Goal: Transaction & Acquisition: Book appointment/travel/reservation

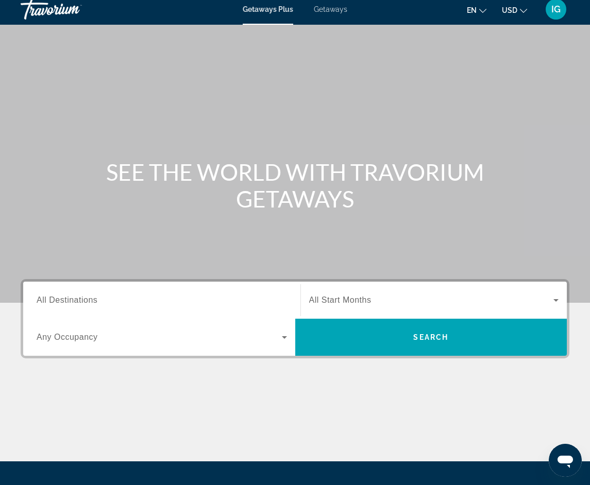
scroll to position [6, 0]
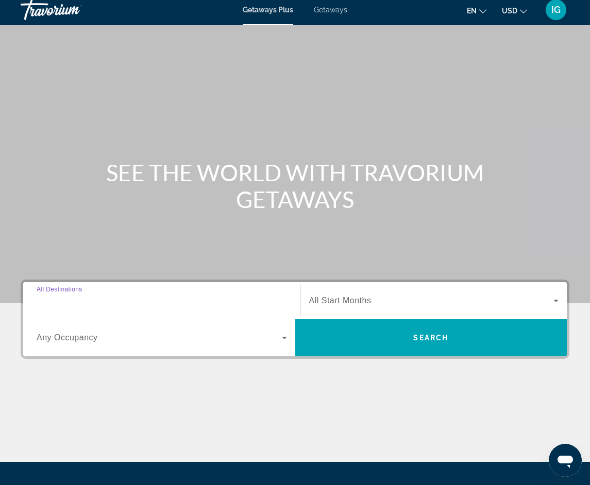
click at [136, 296] on input "Destination All Destinations" at bounding box center [162, 301] width 250 height 12
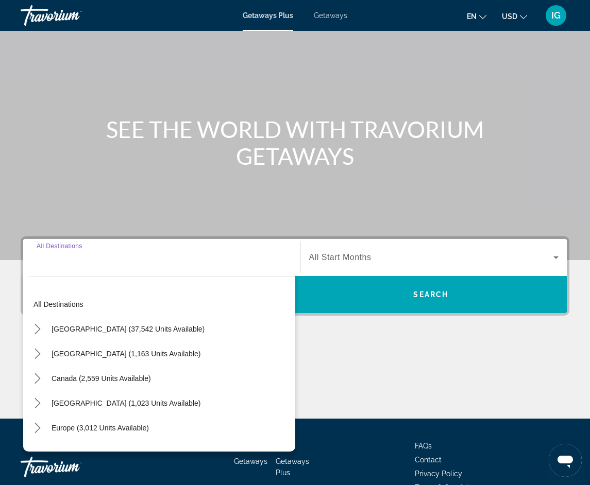
scroll to position [109, 0]
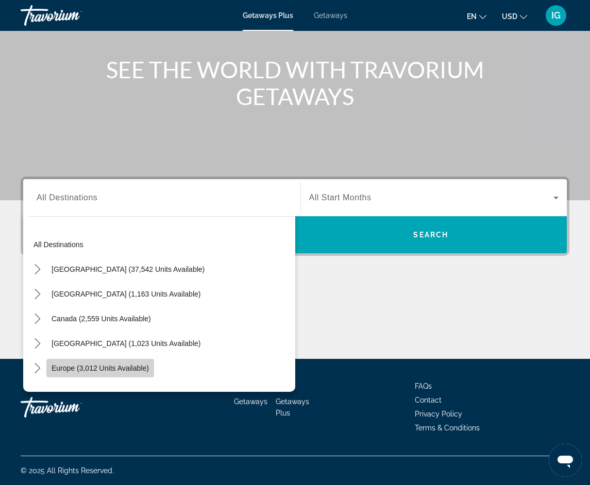
click at [88, 371] on span "Europe (3,012 units available)" at bounding box center [100, 368] width 97 height 8
type input "**********"
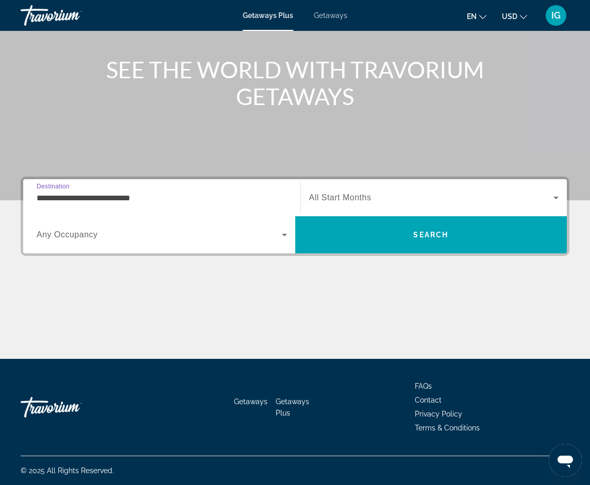
click at [277, 236] on span "Search widget" at bounding box center [159, 235] width 245 height 12
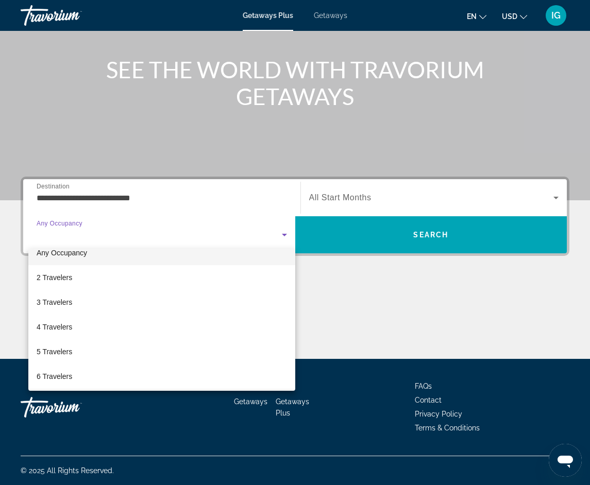
scroll to position [0, 0]
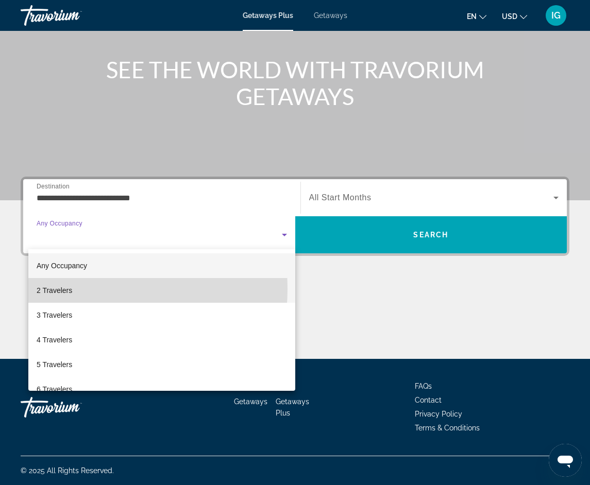
click at [75, 289] on mat-option "2 Travelers" at bounding box center [161, 290] width 267 height 25
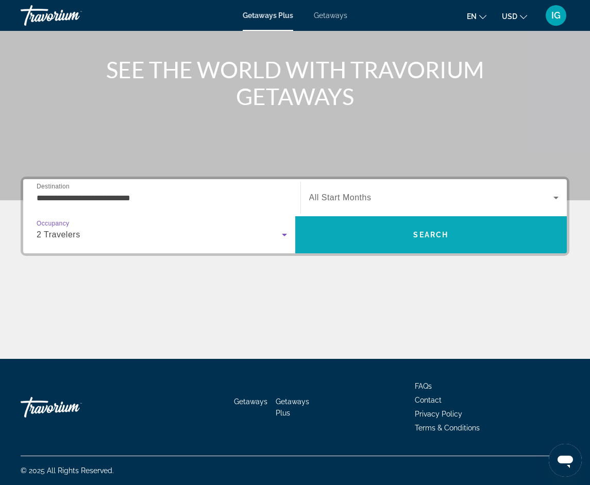
click at [433, 243] on span "Search" at bounding box center [431, 235] width 272 height 25
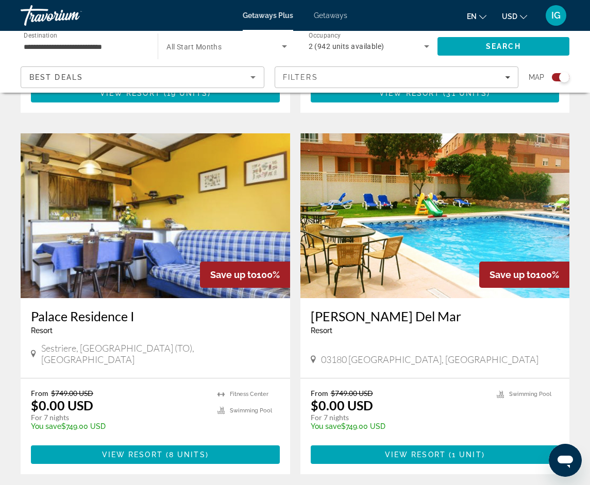
scroll to position [2215, 0]
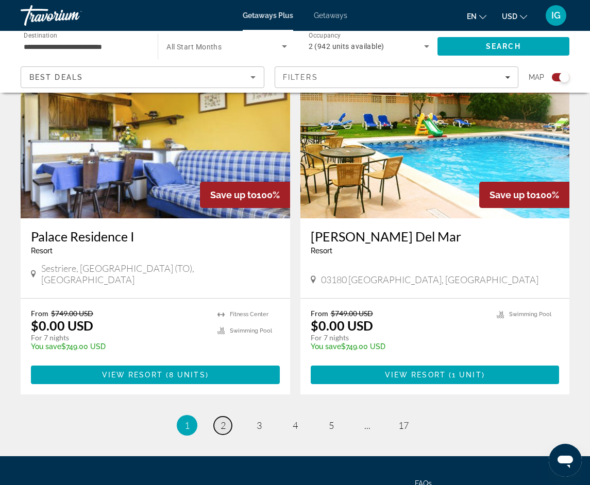
click at [221, 420] on span "2" at bounding box center [222, 425] width 5 height 11
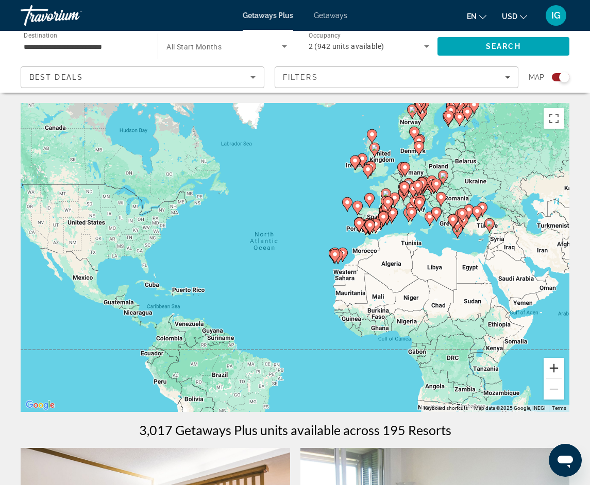
click at [554, 365] on button "Zoom in" at bounding box center [553, 368] width 21 height 21
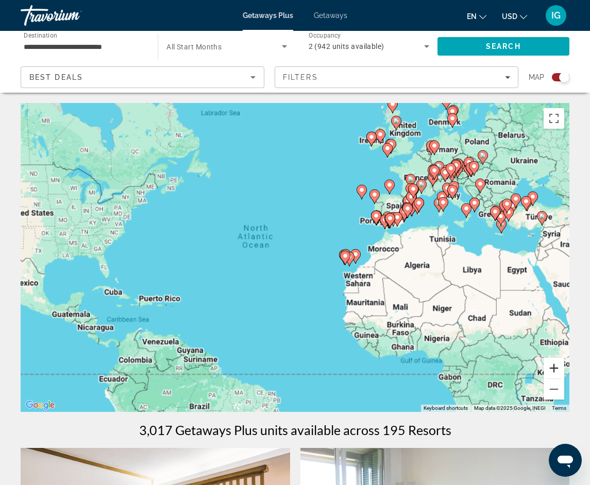
click at [554, 365] on button "Zoom in" at bounding box center [553, 368] width 21 height 21
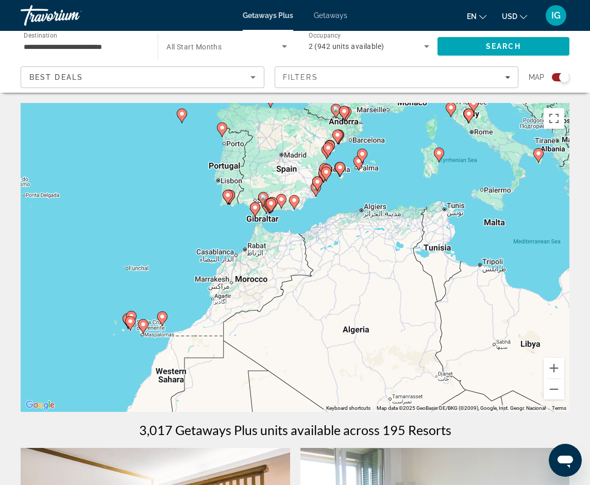
drag, startPoint x: 503, startPoint y: 232, endPoint x: 161, endPoint y: 288, distance: 346.1
click at [162, 287] on div "To activate drag with keyboard, press Alt + Enter. Once in keyboard drag state,…" at bounding box center [295, 257] width 549 height 309
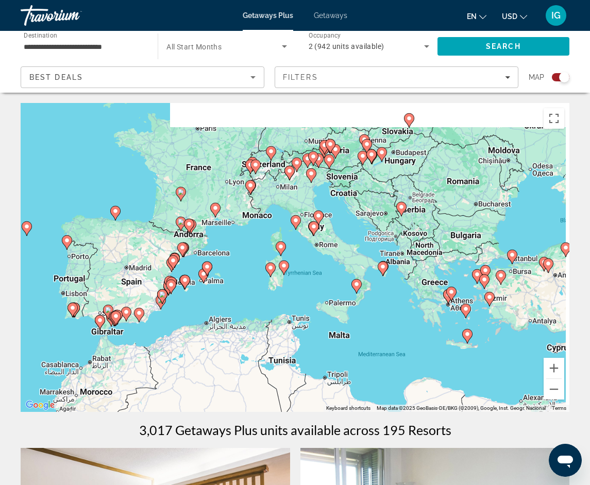
drag, startPoint x: 447, startPoint y: 204, endPoint x: 325, endPoint y: 305, distance: 158.4
click at [325, 304] on div "To activate drag with keyboard, press Alt + Enter. Once in keyboard drag state,…" at bounding box center [295, 257] width 549 height 309
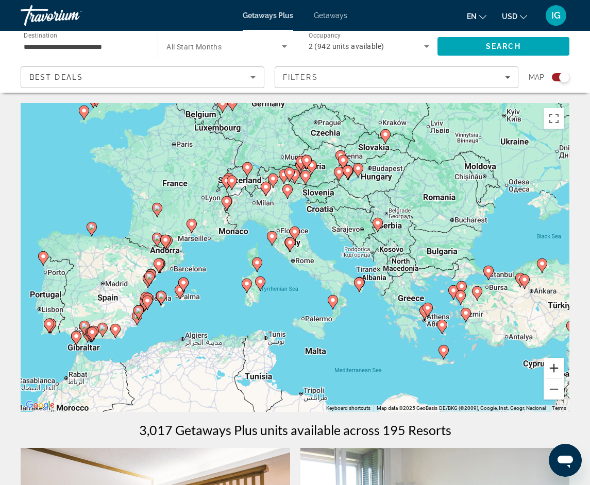
click at [554, 368] on button "Zoom in" at bounding box center [553, 368] width 21 height 21
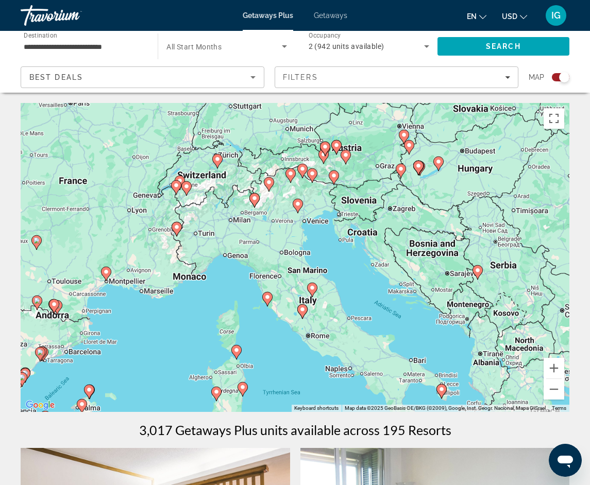
drag, startPoint x: 297, startPoint y: 271, endPoint x: 310, endPoint y: 332, distance: 62.0
click at [310, 332] on div "To activate drag with keyboard, press Alt + Enter. Once in keyboard drag state,…" at bounding box center [295, 257] width 549 height 309
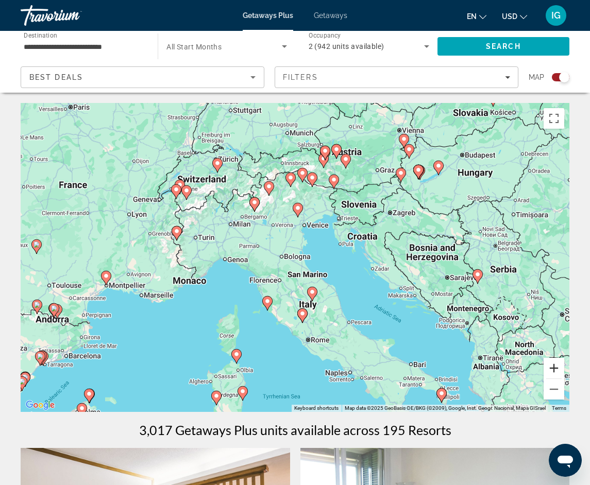
click at [554, 372] on button "Zoom in" at bounding box center [553, 368] width 21 height 21
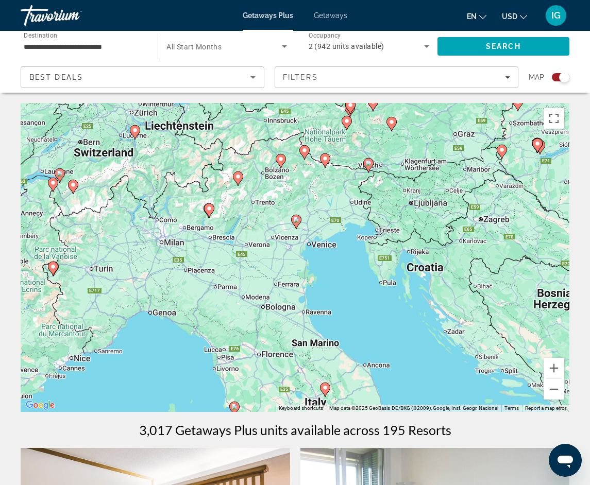
drag, startPoint x: 288, startPoint y: 232, endPoint x: 287, endPoint y: 278, distance: 45.9
click at [287, 278] on div "To activate drag with keyboard, press Alt + Enter. Once in keyboard drag state,…" at bounding box center [295, 257] width 549 height 309
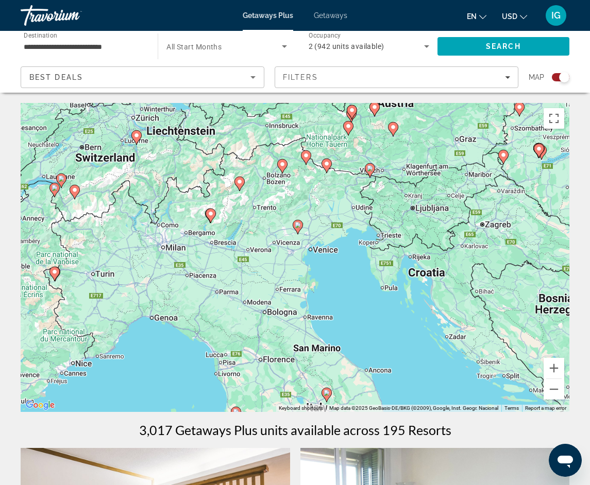
click at [282, 169] on icon "Main content" at bounding box center [281, 166] width 9 height 13
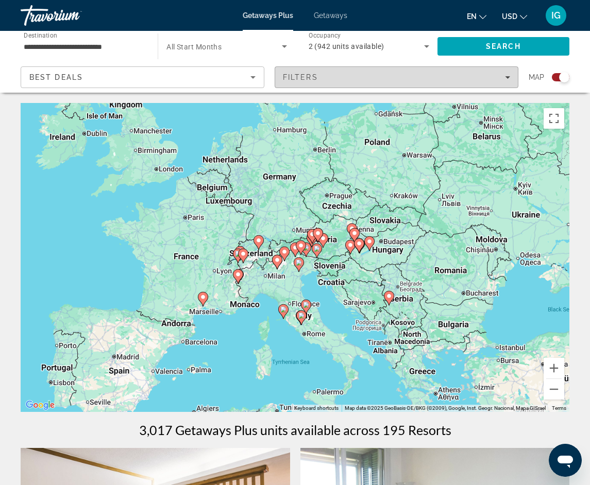
click at [437, 87] on span "Filters" at bounding box center [396, 77] width 243 height 25
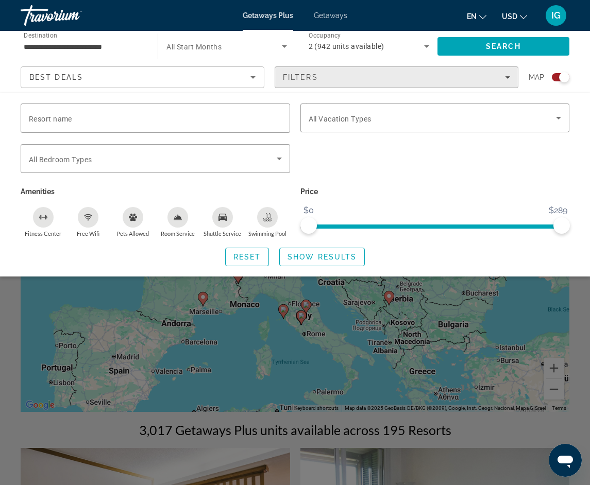
click at [435, 79] on div "Filters" at bounding box center [396, 77] width 227 height 8
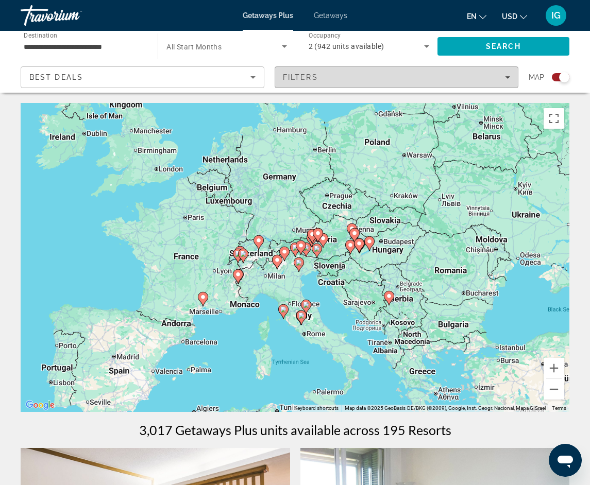
click at [435, 79] on div "Filters" at bounding box center [396, 77] width 227 height 8
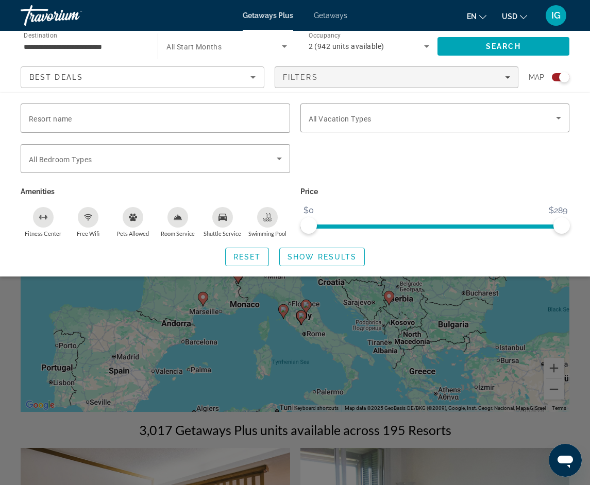
click at [241, 75] on div "Best Deals" at bounding box center [139, 77] width 221 height 12
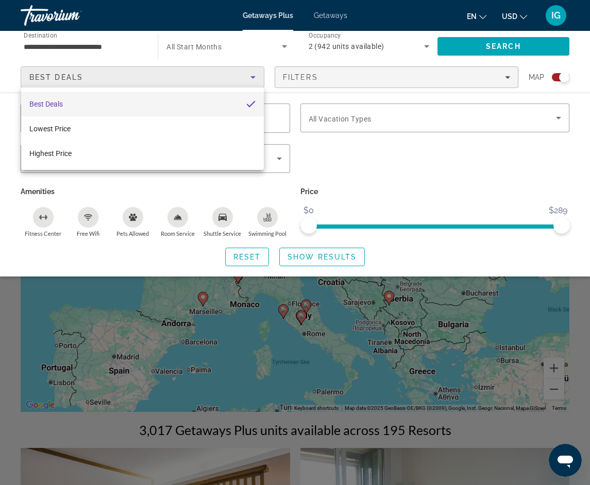
drag, startPoint x: 348, startPoint y: 157, endPoint x: 342, endPoint y: 155, distance: 6.4
click at [348, 156] on div at bounding box center [295, 242] width 590 height 485
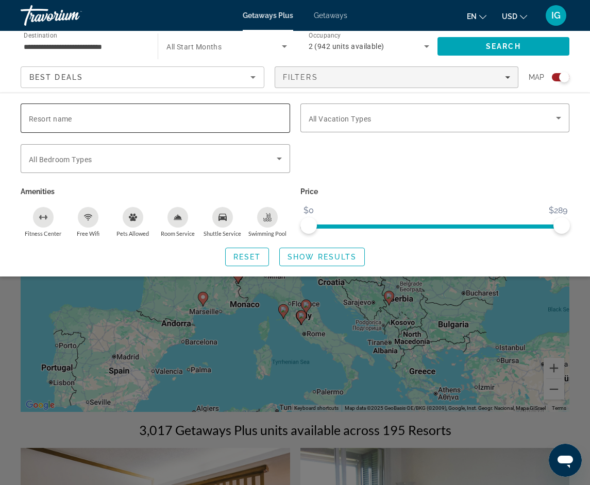
click at [156, 125] on div "Search widget" at bounding box center [155, 118] width 253 height 29
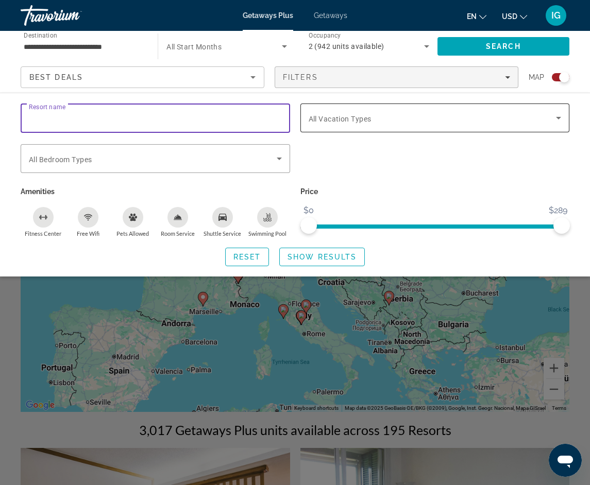
click at [410, 124] on span "Search widget" at bounding box center [433, 118] width 248 height 12
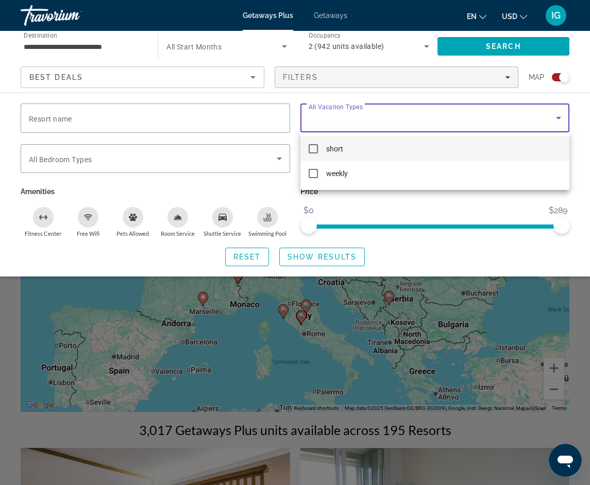
click at [468, 259] on div at bounding box center [295, 242] width 590 height 485
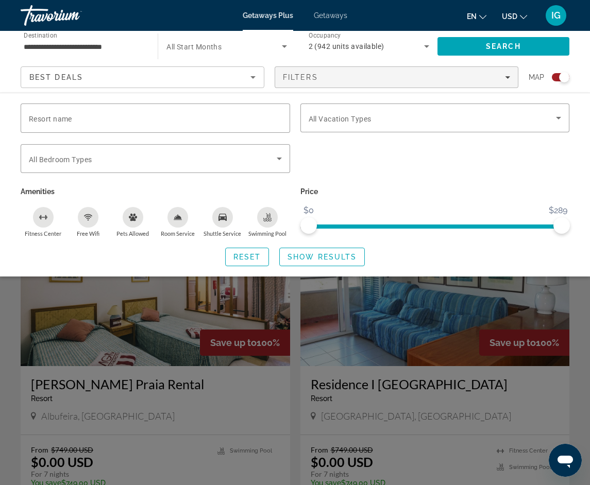
scroll to position [309, 0]
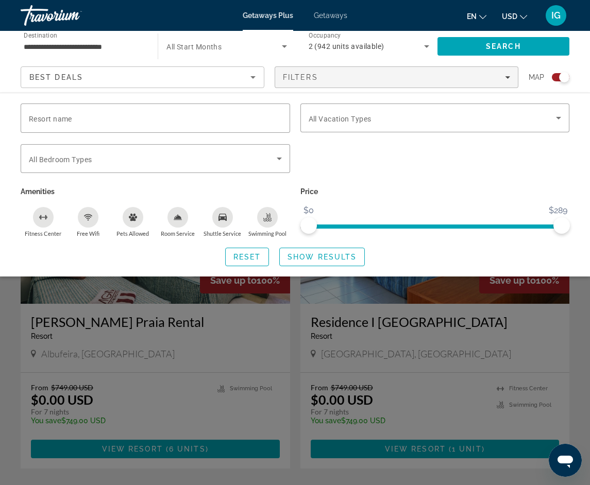
click at [499, 263] on div "Reset Show Results" at bounding box center [295, 257] width 549 height 19
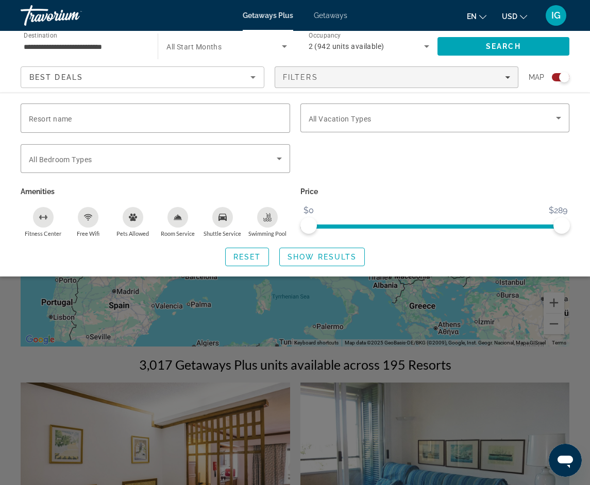
scroll to position [0, 0]
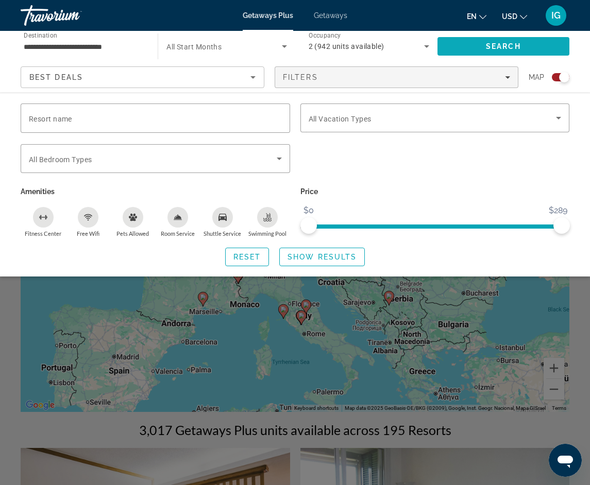
click at [523, 42] on span "Search" at bounding box center [503, 46] width 132 height 25
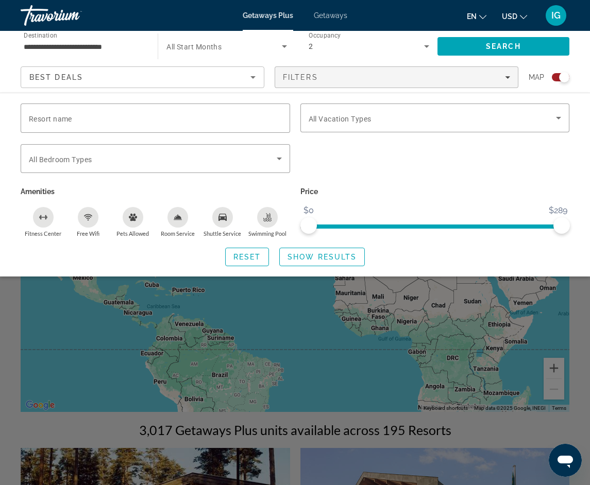
click at [410, 321] on div "Search widget" at bounding box center [295, 320] width 590 height 331
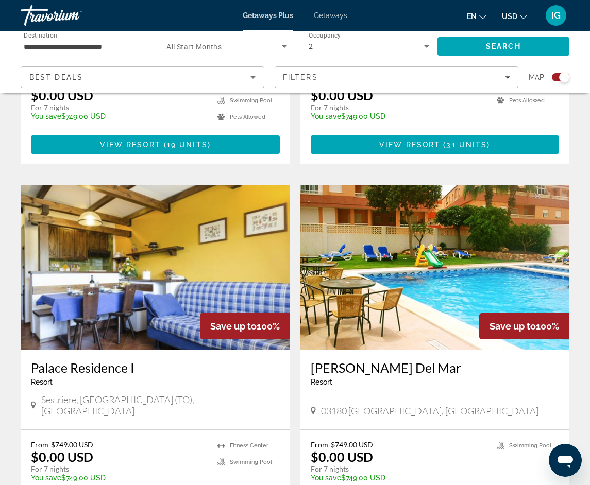
scroll to position [2112, 0]
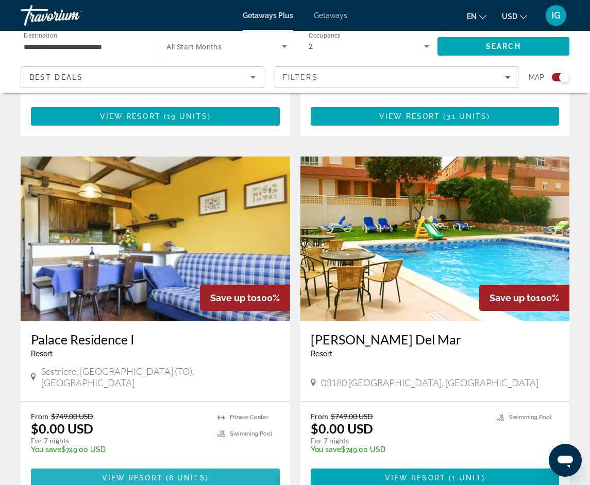
click at [163, 474] on span "Main content" at bounding box center [164, 478] width 3 height 8
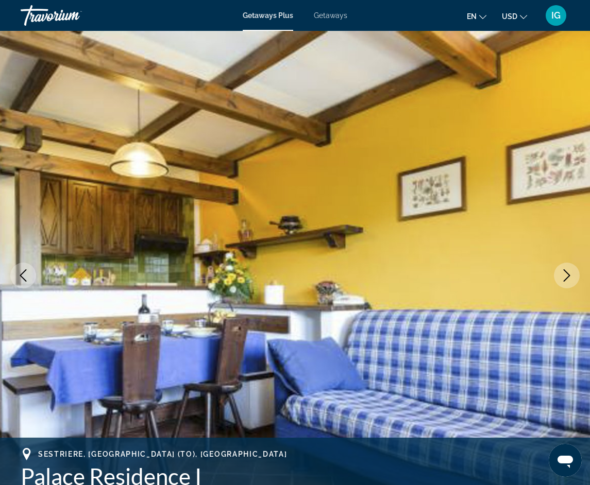
click at [567, 275] on icon "Next image" at bounding box center [566, 275] width 12 height 12
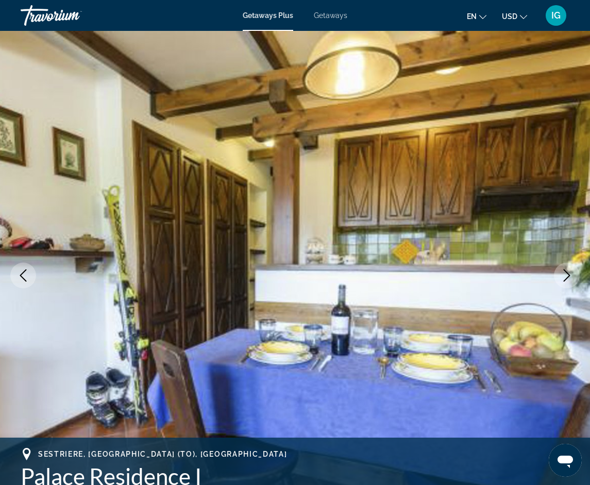
click at [567, 275] on icon "Next image" at bounding box center [566, 275] width 12 height 12
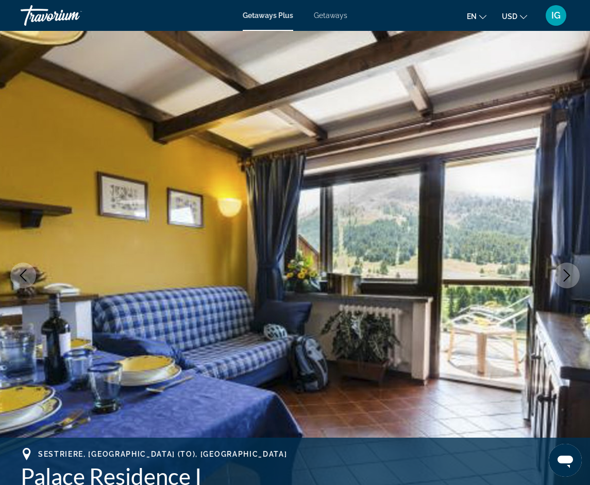
click at [567, 275] on icon "Next image" at bounding box center [566, 275] width 12 height 12
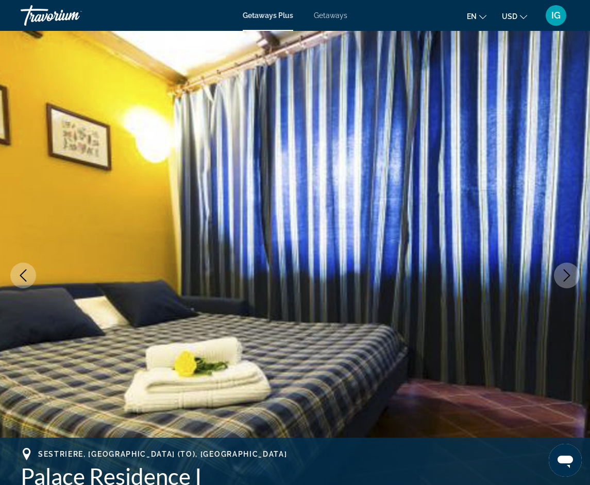
click at [567, 275] on icon "Next image" at bounding box center [566, 275] width 12 height 12
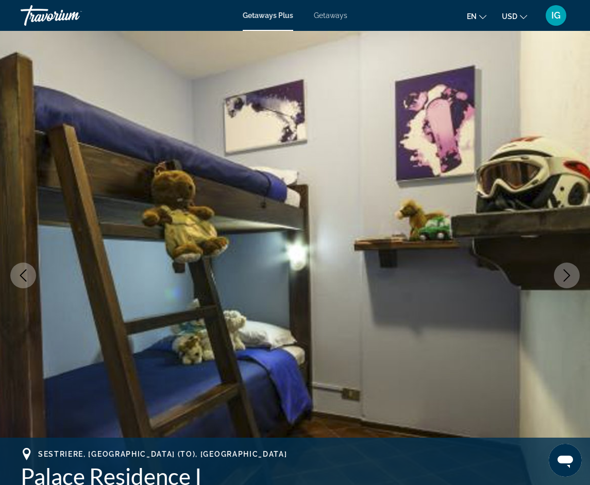
click at [567, 275] on icon "Next image" at bounding box center [566, 275] width 12 height 12
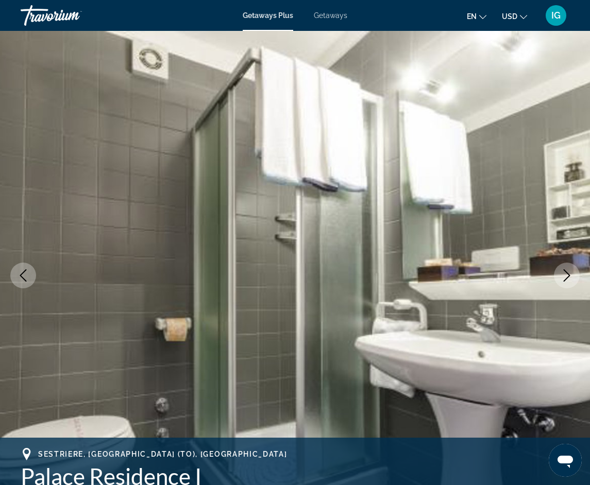
click at [567, 275] on icon "Next image" at bounding box center [566, 275] width 12 height 12
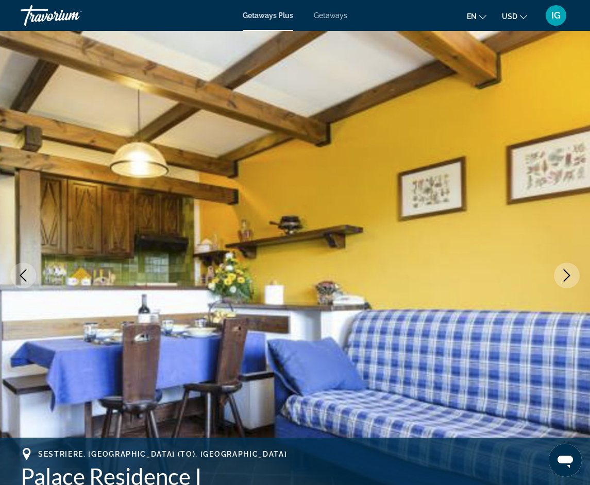
click at [567, 275] on icon "Next image" at bounding box center [566, 275] width 12 height 12
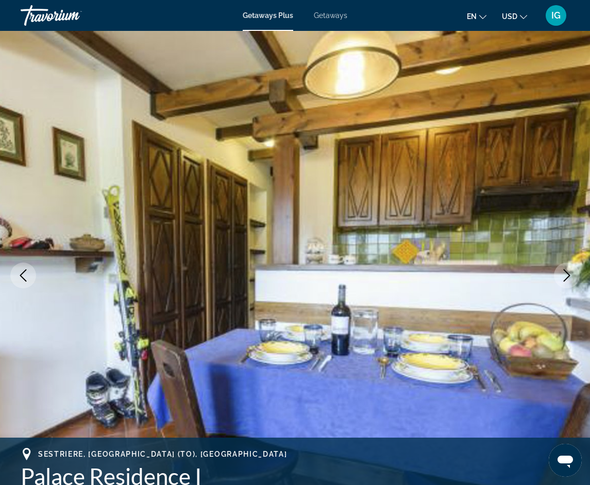
click at [567, 275] on icon "Next image" at bounding box center [566, 275] width 12 height 12
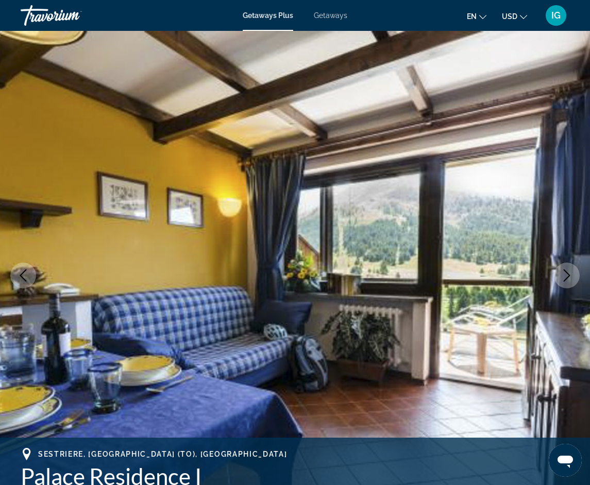
click at [567, 275] on icon "Next image" at bounding box center [566, 275] width 12 height 12
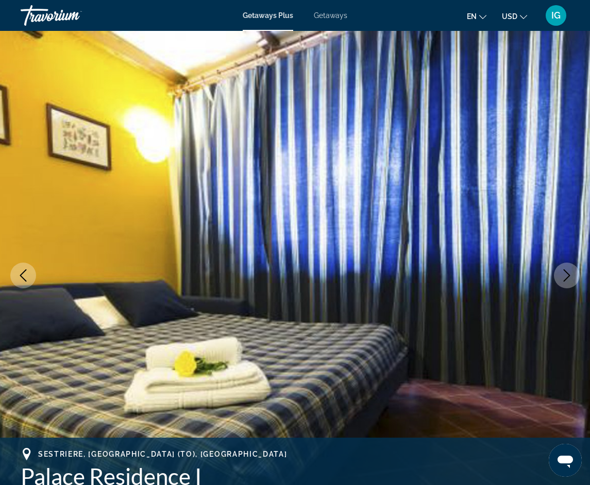
click at [567, 275] on icon "Next image" at bounding box center [566, 275] width 12 height 12
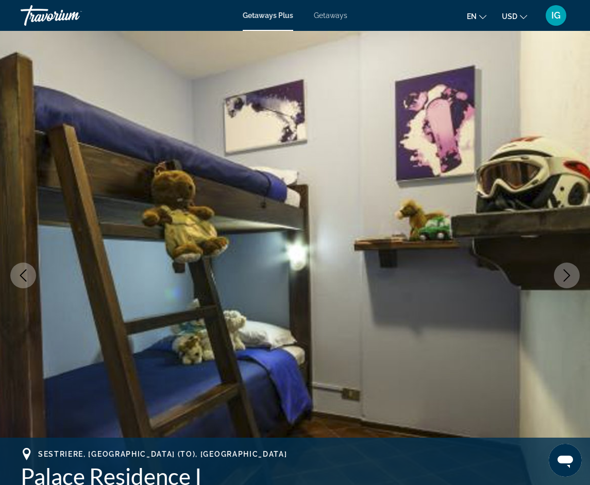
click at [567, 275] on icon "Next image" at bounding box center [566, 275] width 12 height 12
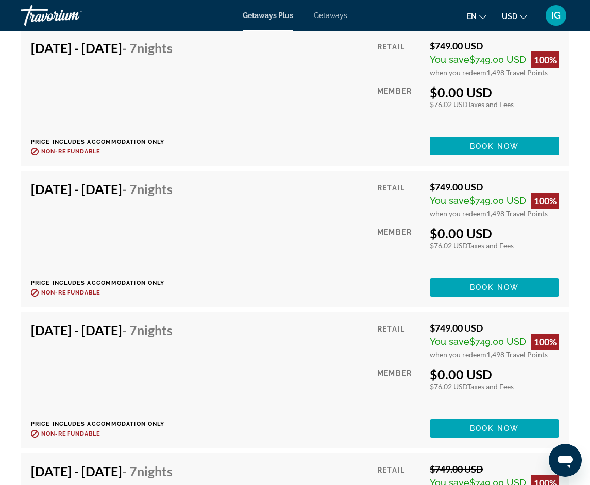
scroll to position [2318, 0]
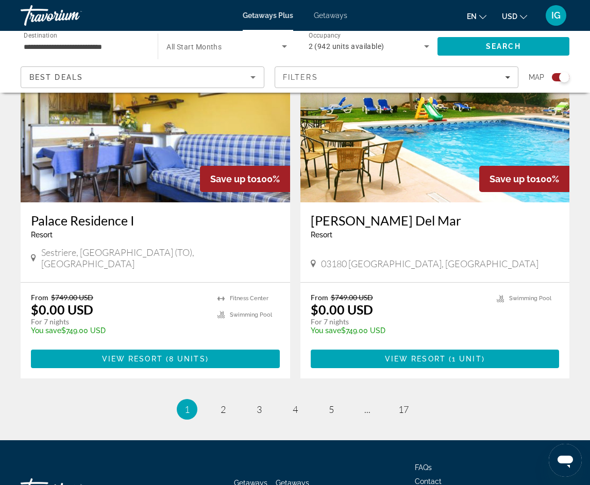
scroll to position [2232, 0]
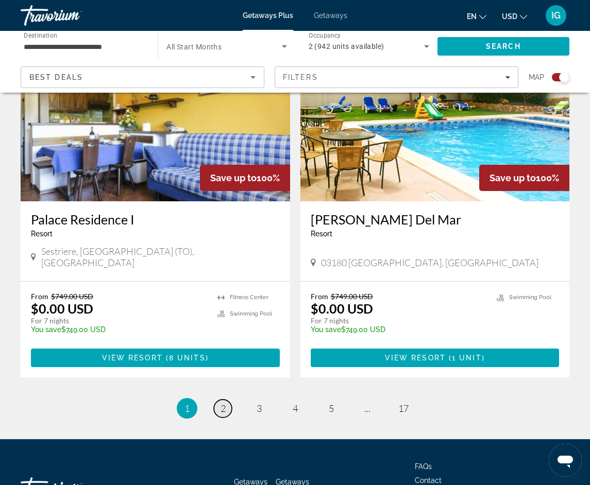
click at [220, 403] on span "2" at bounding box center [222, 408] width 5 height 11
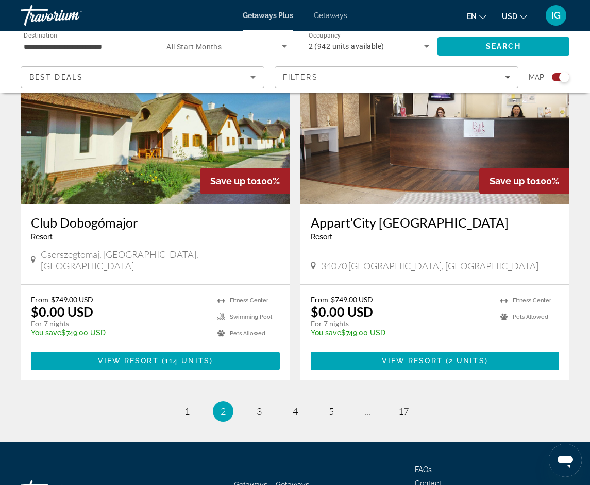
scroll to position [2232, 0]
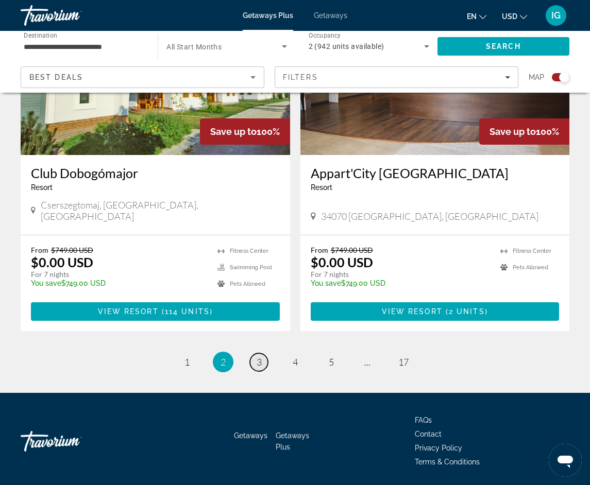
click at [255, 353] on link "page 3" at bounding box center [259, 362] width 18 height 18
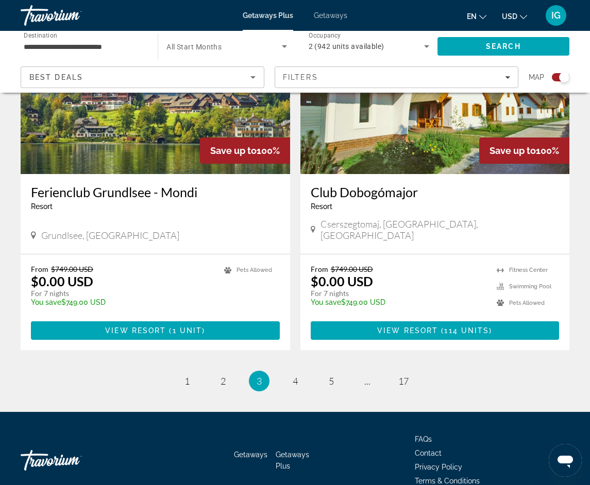
scroll to position [2232, 0]
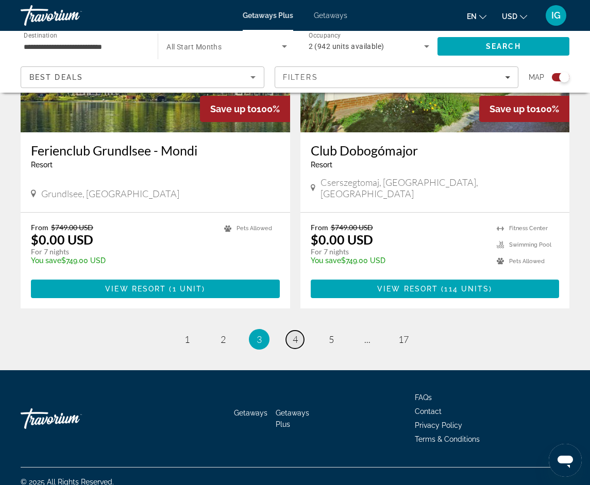
click at [293, 334] on span "4" at bounding box center [295, 339] width 5 height 11
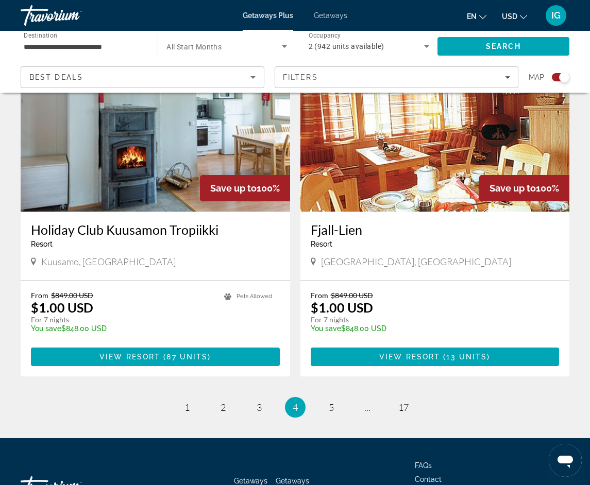
scroll to position [2215, 0]
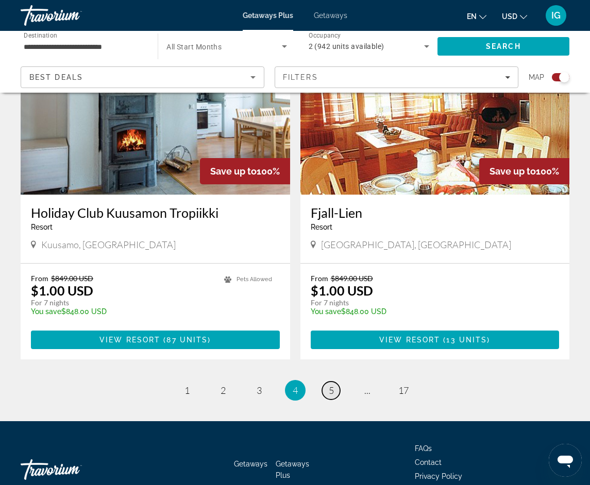
click at [334, 382] on link "page 5" at bounding box center [331, 391] width 18 height 18
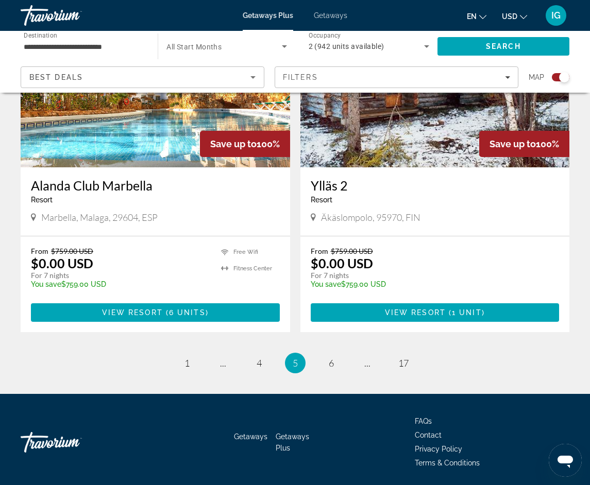
scroll to position [2263, 0]
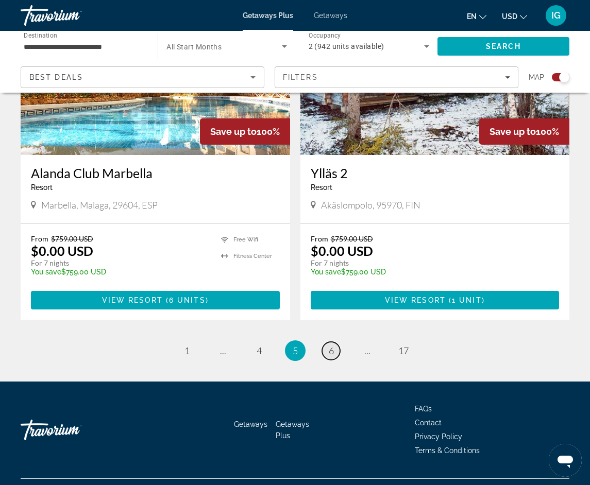
click at [331, 345] on span "6" at bounding box center [331, 350] width 5 height 11
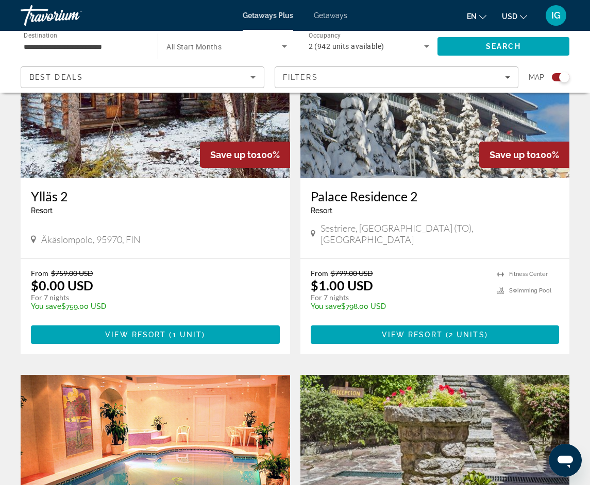
scroll to position [408, 0]
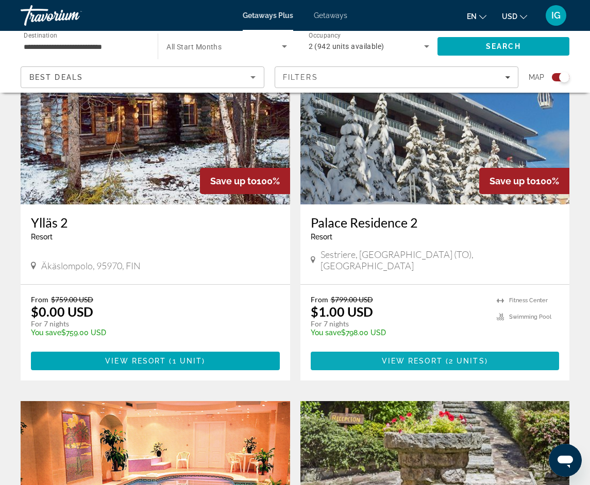
click at [424, 357] on span "View Resort" at bounding box center [412, 361] width 61 height 8
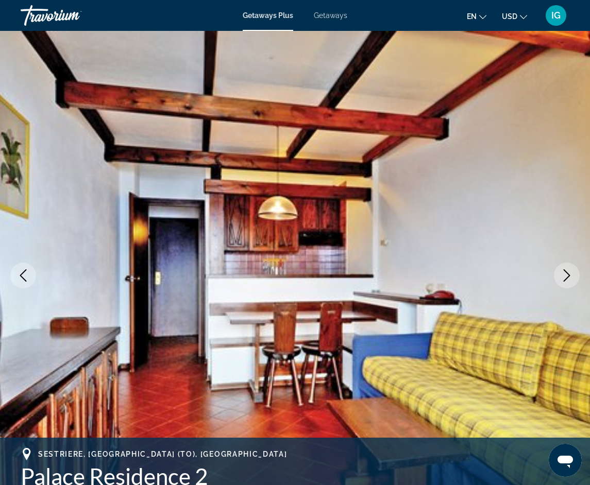
click at [567, 268] on button "Next image" at bounding box center [567, 276] width 26 height 26
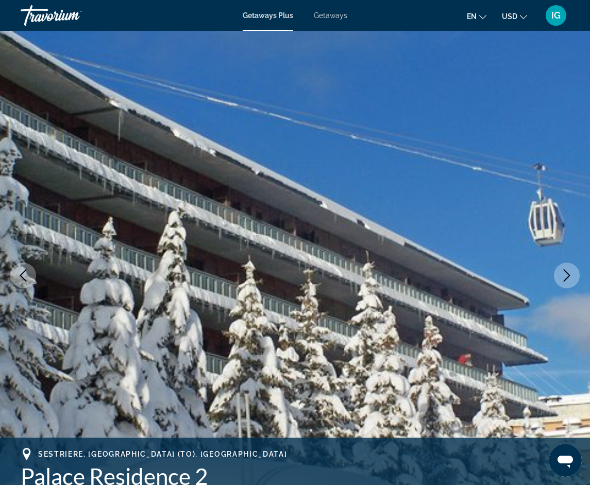
click at [567, 268] on button "Next image" at bounding box center [567, 276] width 26 height 26
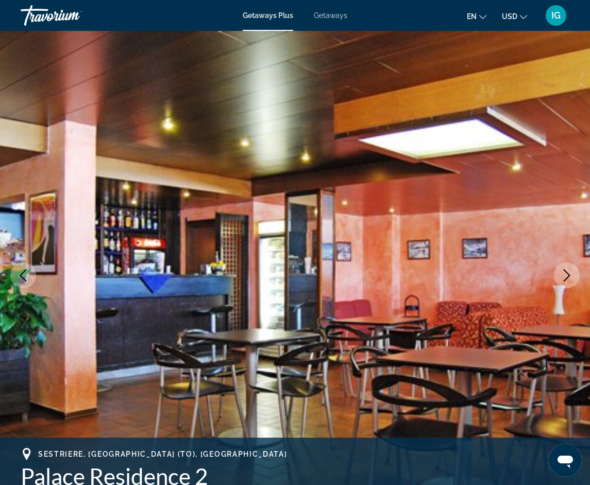
click at [567, 268] on button "Next image" at bounding box center [567, 276] width 26 height 26
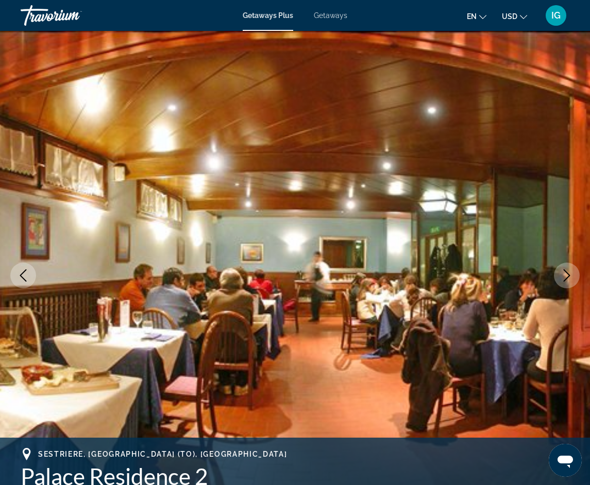
click at [567, 268] on button "Next image" at bounding box center [567, 276] width 26 height 26
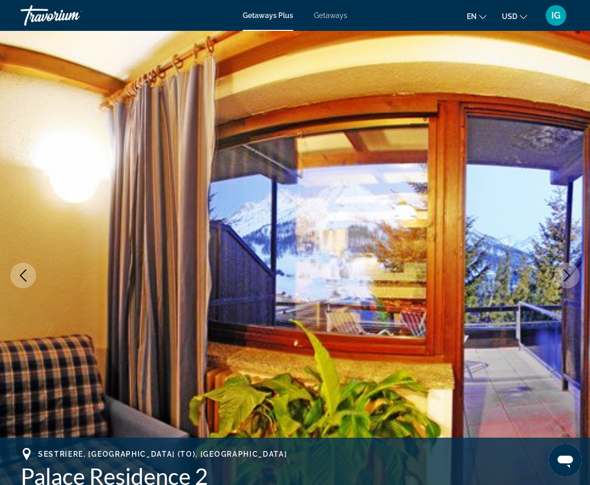
click at [567, 268] on button "Next image" at bounding box center [567, 276] width 26 height 26
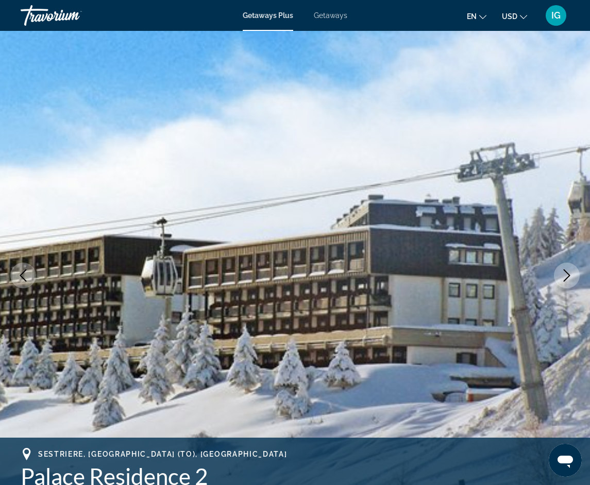
click at [567, 269] on button "Next image" at bounding box center [567, 276] width 26 height 26
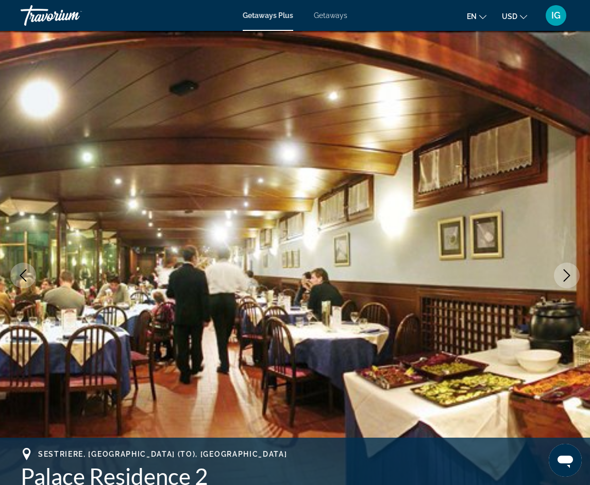
click at [567, 269] on button "Next image" at bounding box center [567, 276] width 26 height 26
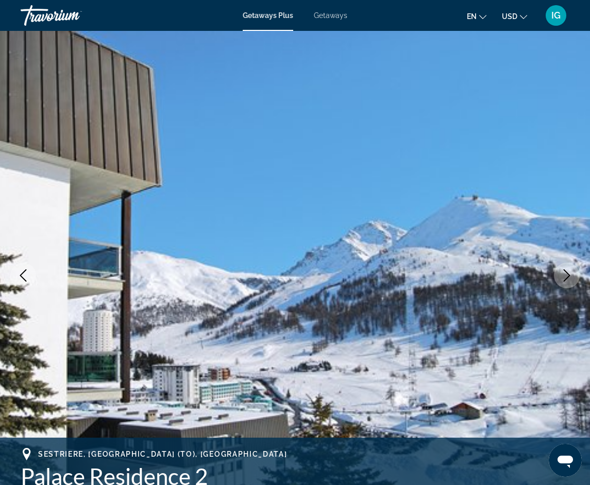
click at [567, 272] on icon "Next image" at bounding box center [566, 275] width 12 height 12
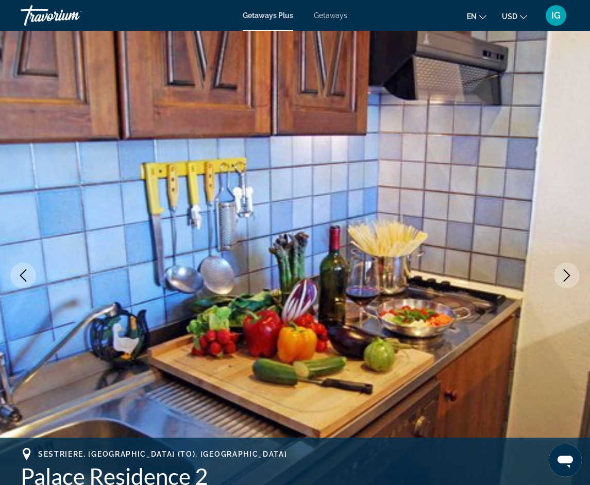
click at [567, 272] on icon "Next image" at bounding box center [566, 275] width 12 height 12
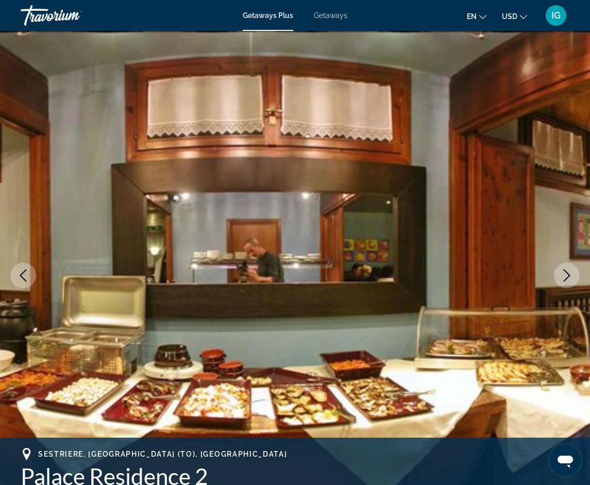
click at [567, 272] on icon "Next image" at bounding box center [566, 275] width 12 height 12
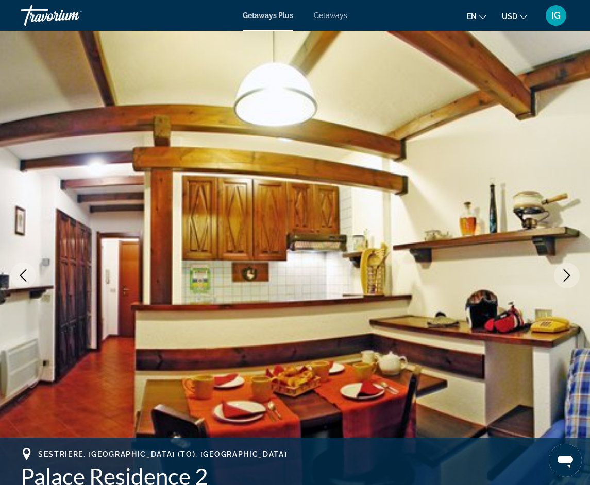
click at [567, 272] on icon "Next image" at bounding box center [566, 275] width 12 height 12
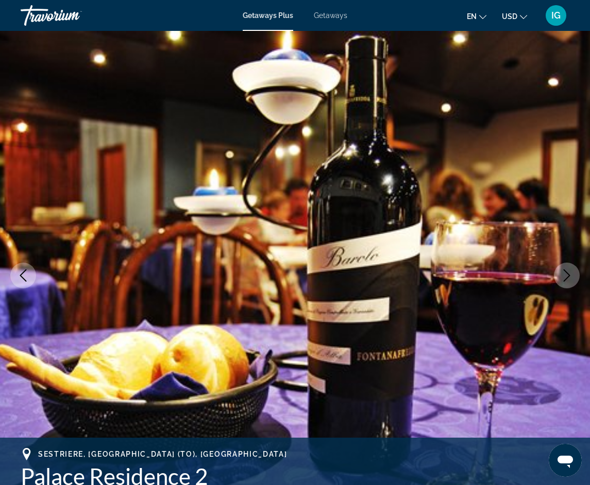
click at [567, 272] on icon "Next image" at bounding box center [566, 275] width 12 height 12
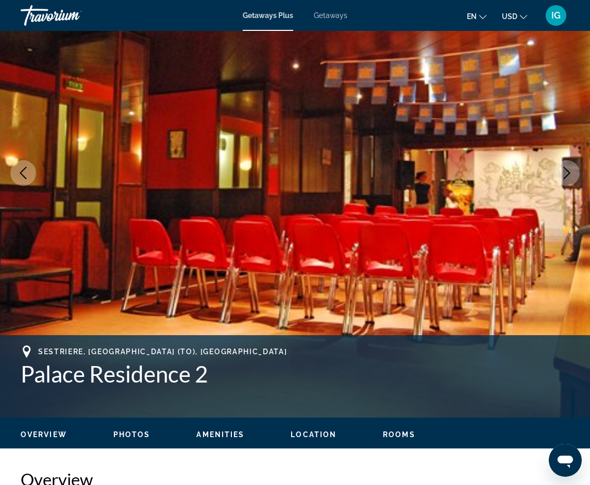
scroll to position [103, 0]
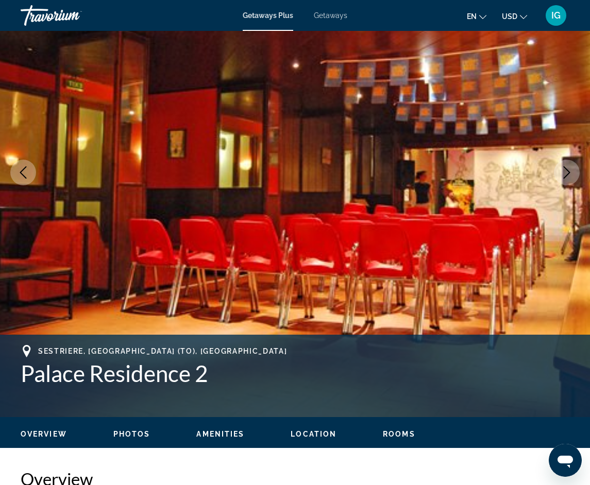
click at [573, 170] on button "Next image" at bounding box center [567, 173] width 26 height 26
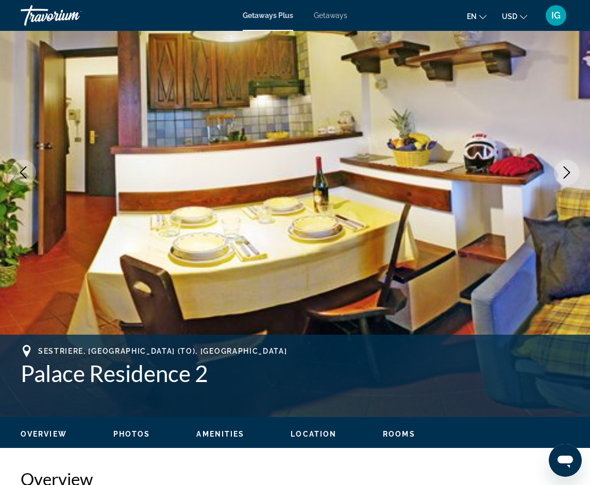
click at [573, 170] on button "Next image" at bounding box center [567, 173] width 26 height 26
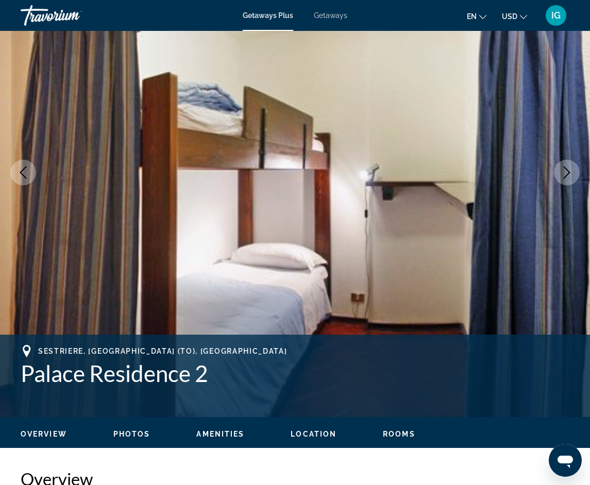
click at [570, 173] on icon "Next image" at bounding box center [566, 172] width 12 height 12
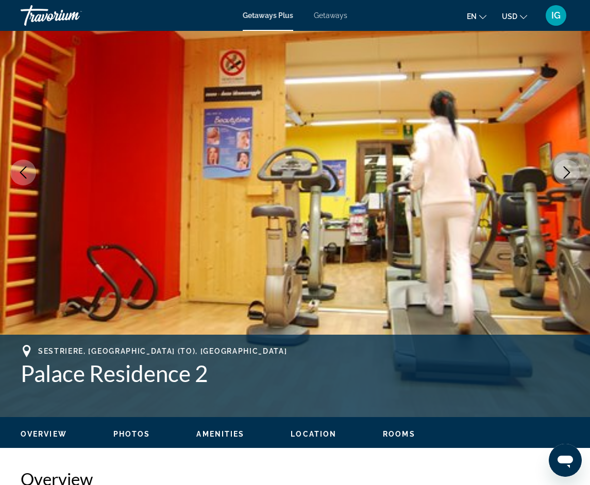
click at [577, 173] on button "Next image" at bounding box center [567, 173] width 26 height 26
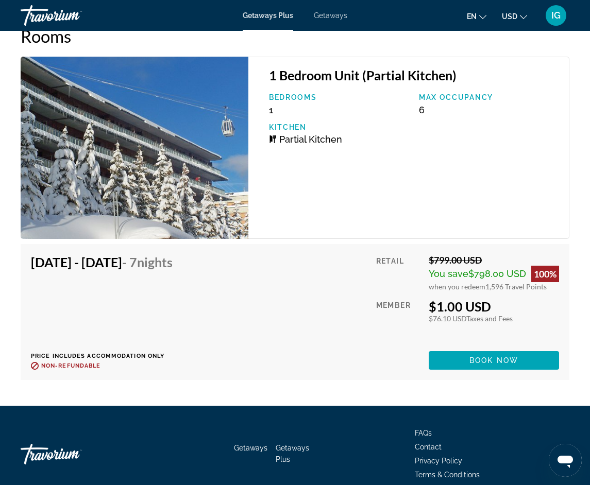
scroll to position [2026, 0]
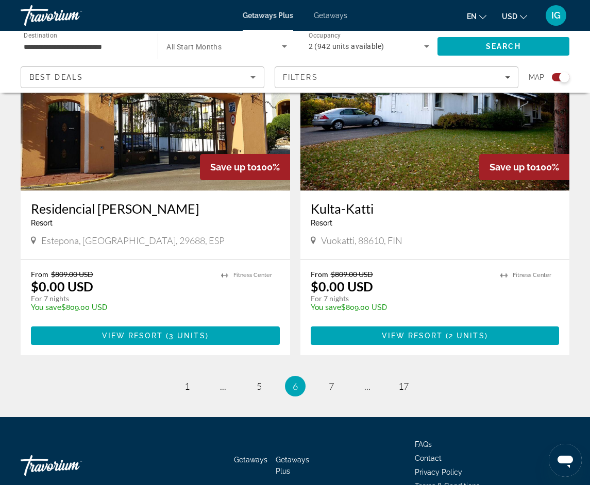
scroll to position [2263, 0]
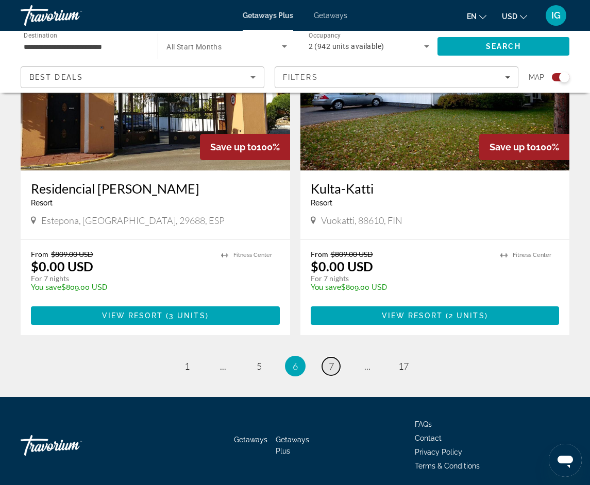
click at [331, 361] on span "7" at bounding box center [331, 366] width 5 height 11
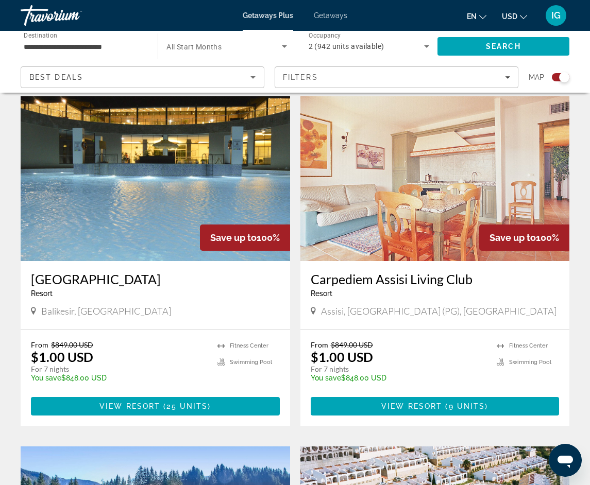
scroll to position [361, 0]
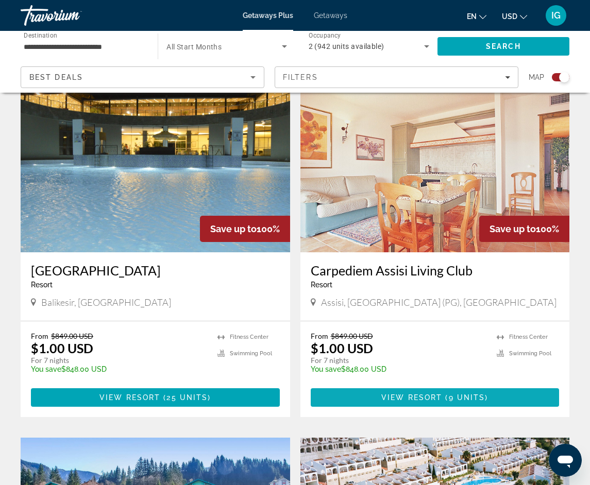
click at [426, 400] on span "View Resort" at bounding box center [411, 397] width 61 height 8
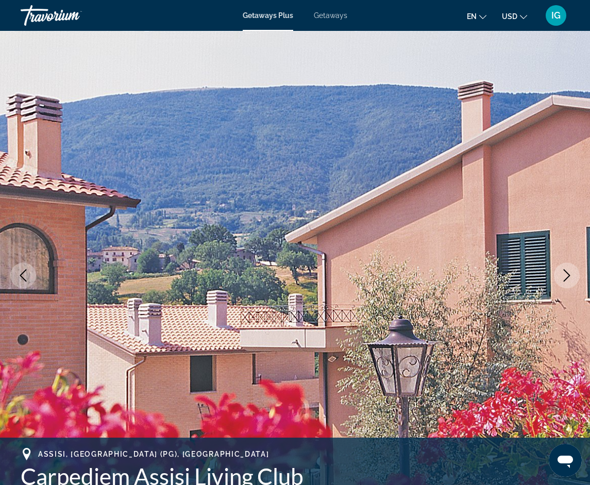
click at [570, 279] on icon "Next image" at bounding box center [566, 275] width 12 height 12
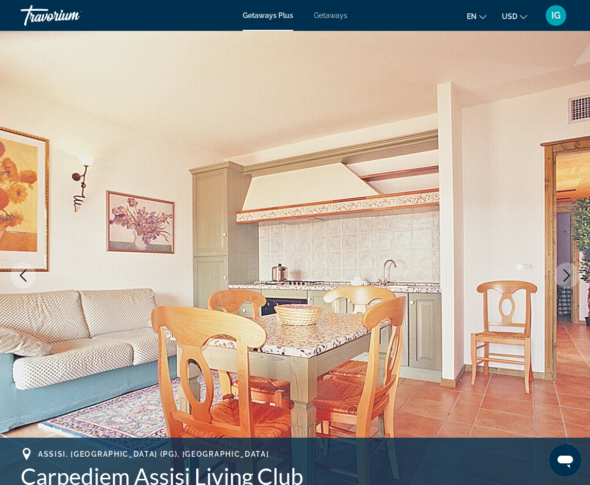
click at [567, 279] on icon "Next image" at bounding box center [566, 275] width 12 height 12
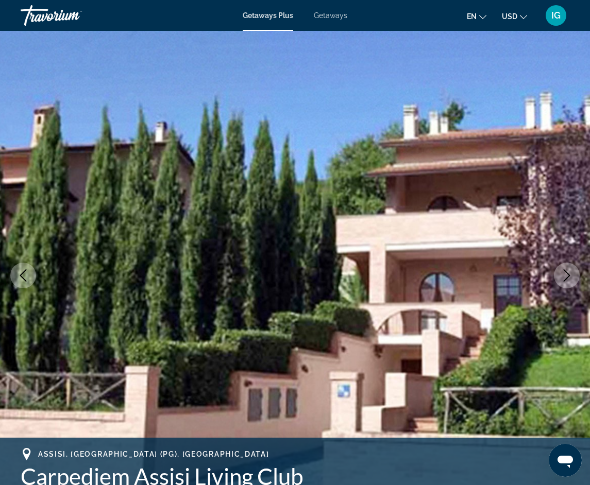
click at [567, 279] on icon "Next image" at bounding box center [566, 275] width 12 height 12
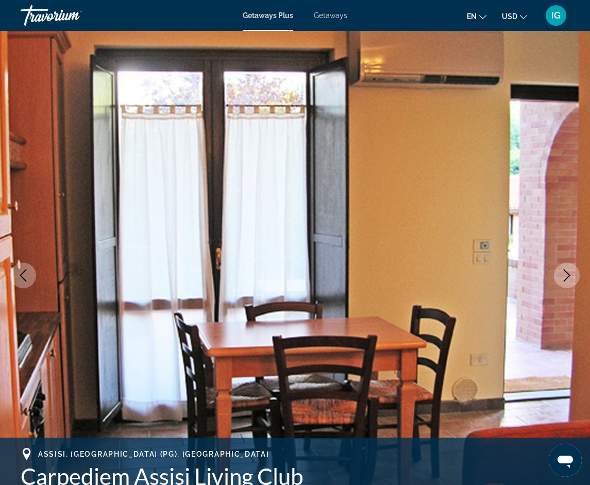
click at [567, 279] on icon "Next image" at bounding box center [566, 275] width 12 height 12
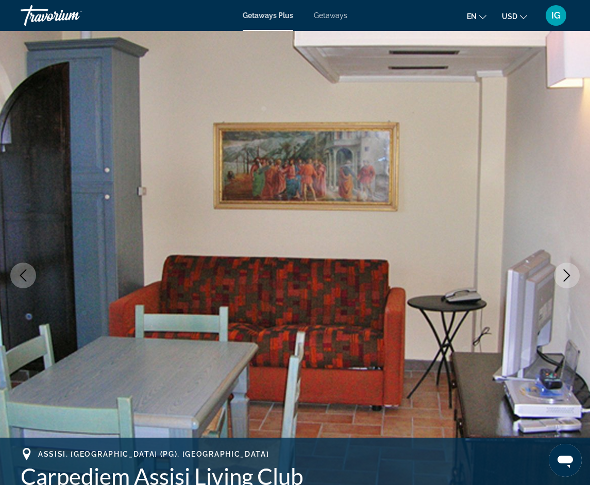
click at [567, 279] on icon "Next image" at bounding box center [566, 275] width 12 height 12
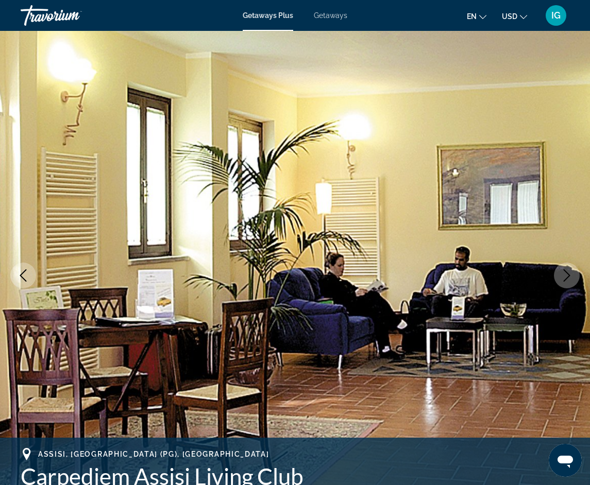
click at [567, 279] on icon "Next image" at bounding box center [566, 275] width 12 height 12
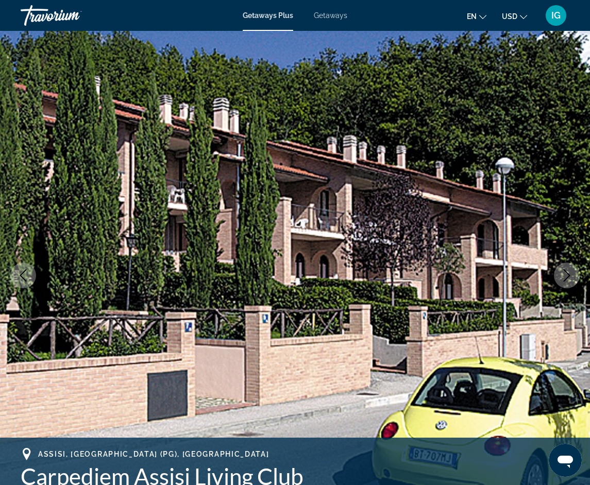
click at [567, 279] on icon "Next image" at bounding box center [566, 275] width 12 height 12
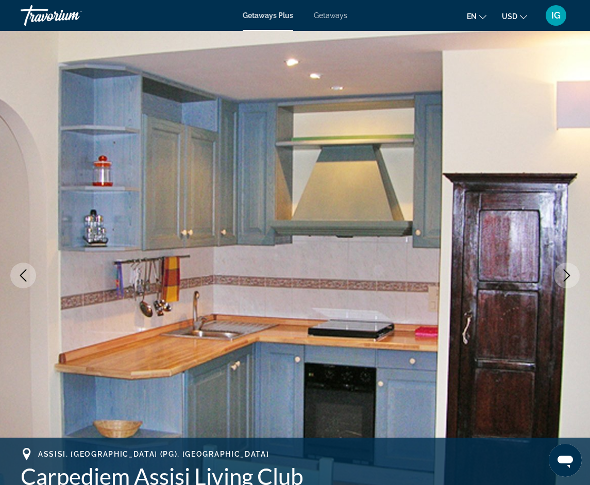
click at [567, 279] on icon "Next image" at bounding box center [566, 275] width 12 height 12
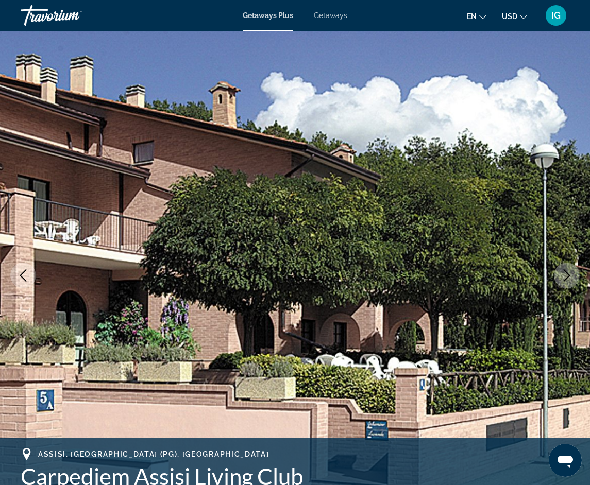
click at [567, 279] on icon "Next image" at bounding box center [566, 275] width 12 height 12
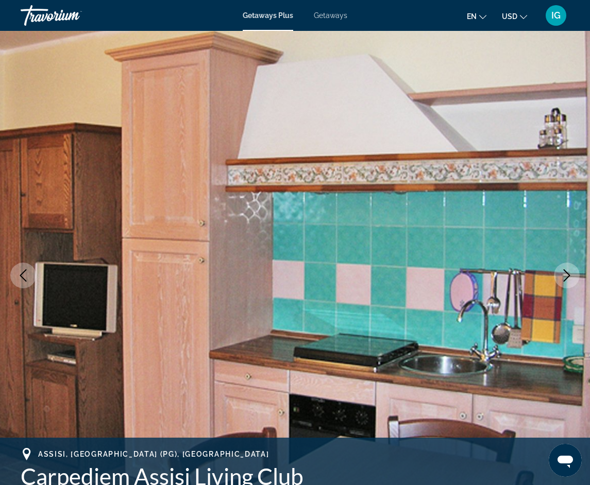
click at [567, 279] on icon "Next image" at bounding box center [566, 275] width 12 height 12
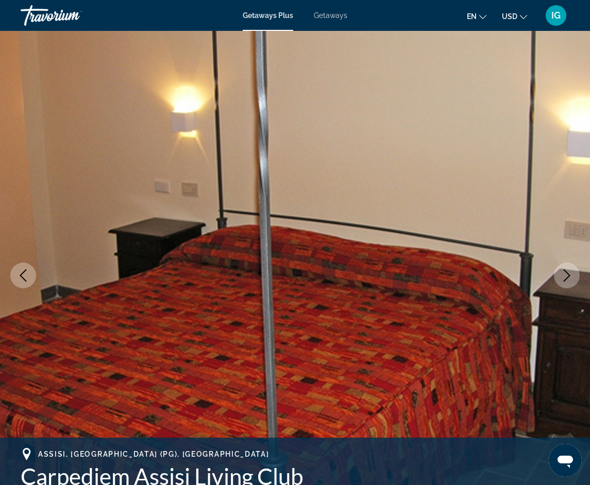
click at [567, 279] on icon "Next image" at bounding box center [566, 275] width 12 height 12
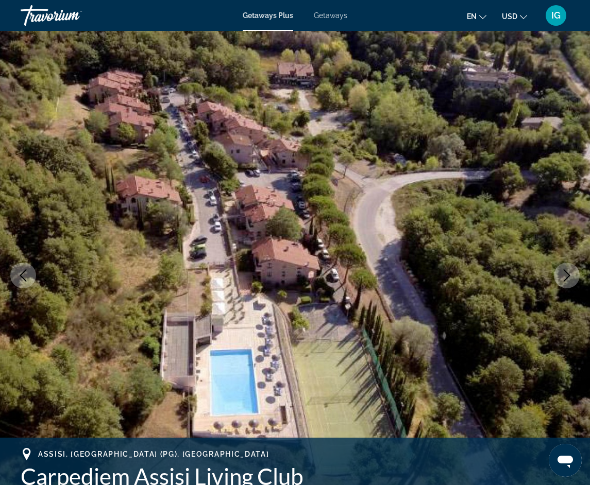
click at [567, 279] on icon "Next image" at bounding box center [566, 275] width 12 height 12
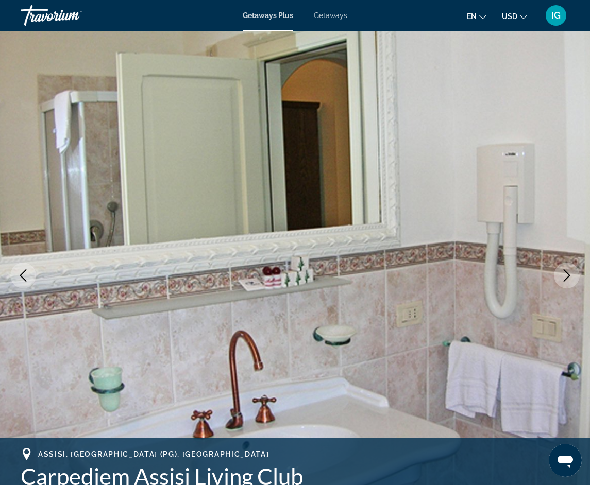
click at [567, 279] on icon "Next image" at bounding box center [566, 275] width 12 height 12
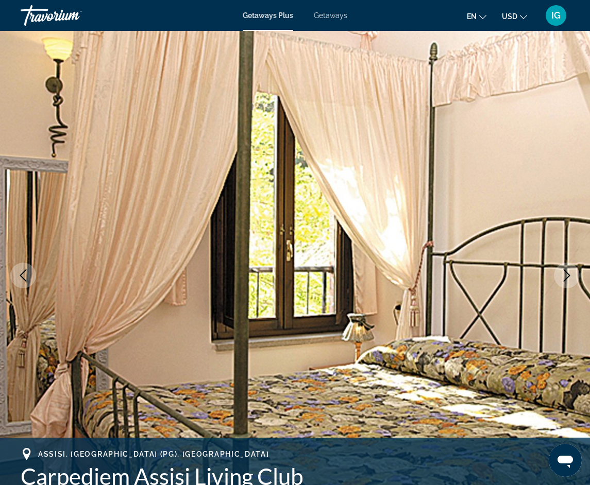
click at [567, 279] on icon "Next image" at bounding box center [566, 275] width 12 height 12
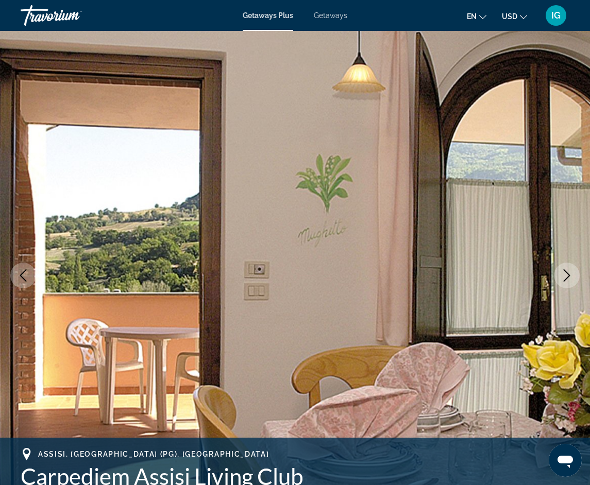
click at [567, 279] on icon "Next image" at bounding box center [566, 275] width 12 height 12
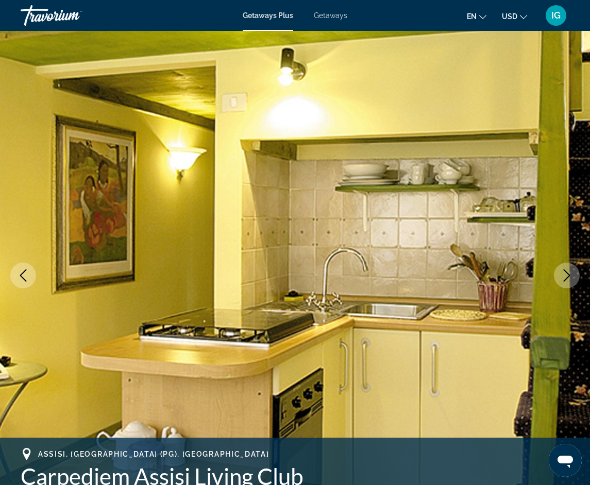
click at [567, 279] on icon "Next image" at bounding box center [566, 275] width 12 height 12
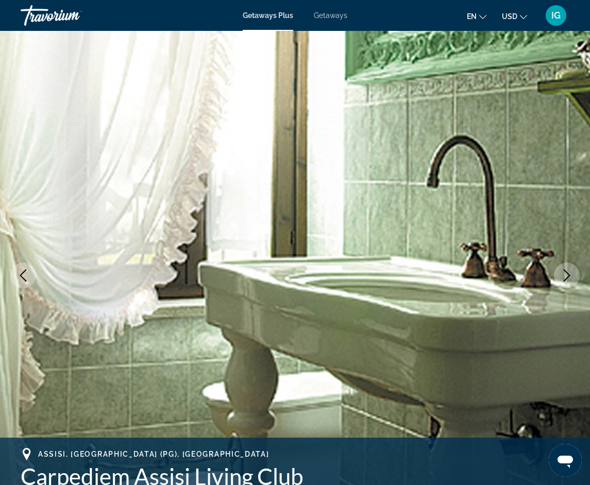
click at [567, 279] on icon "Next image" at bounding box center [566, 275] width 12 height 12
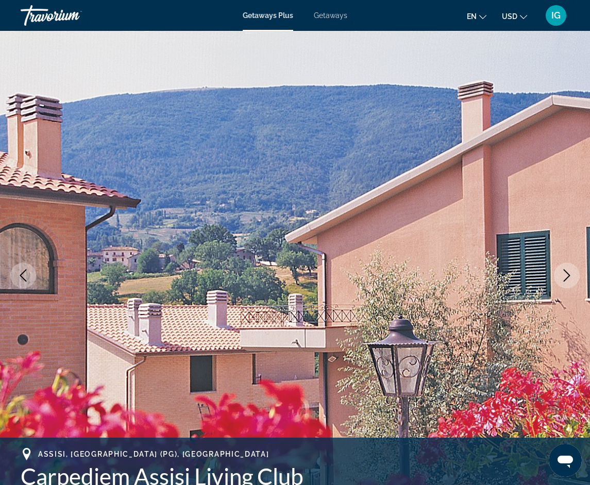
click at [567, 279] on icon "Next image" at bounding box center [566, 275] width 12 height 12
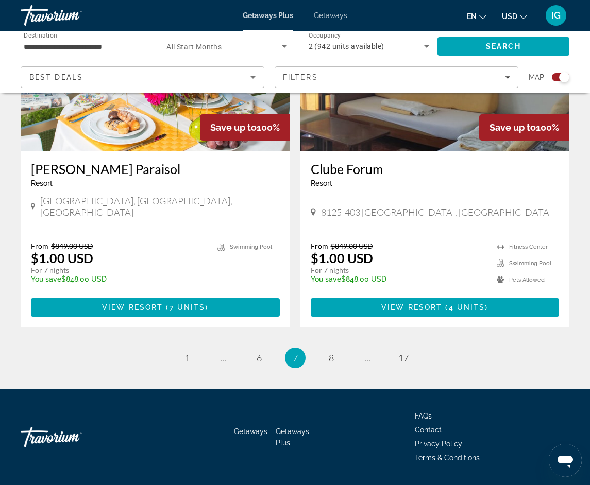
scroll to position [2232, 0]
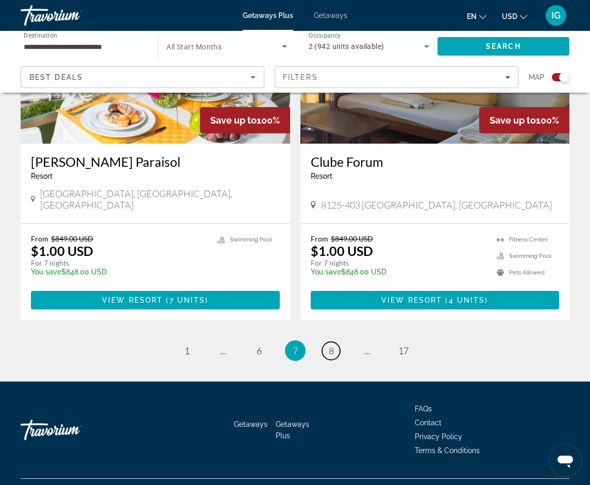
click at [328, 342] on link "page 8" at bounding box center [331, 351] width 18 height 18
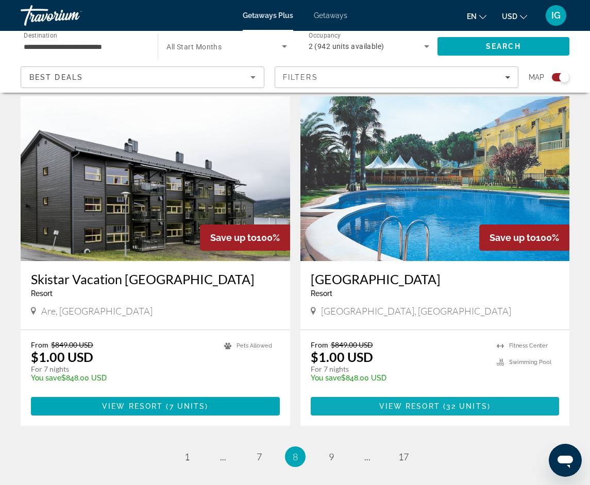
scroll to position [2163, 0]
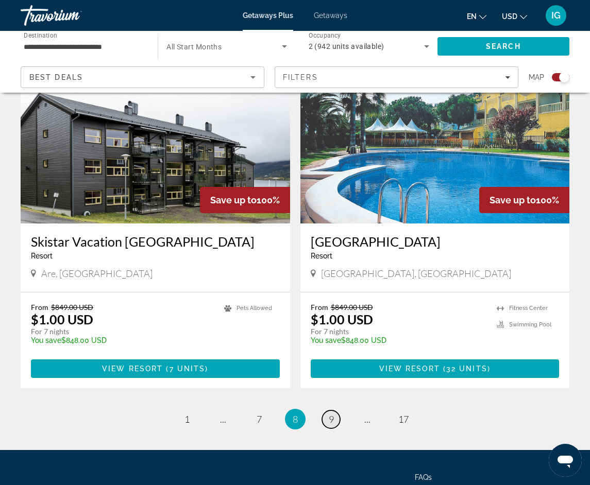
click at [331, 414] on span "9" at bounding box center [331, 419] width 5 height 11
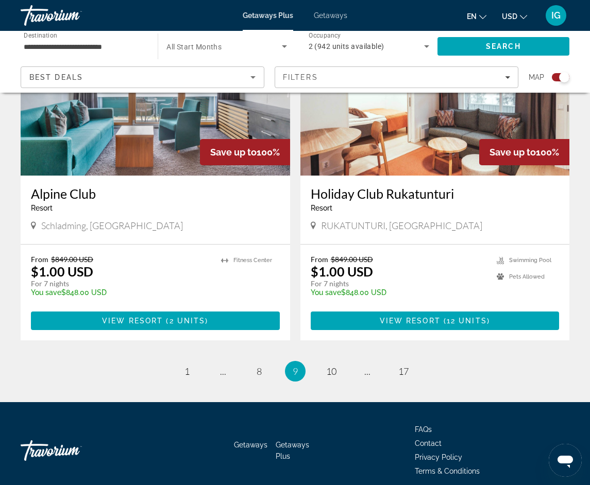
scroll to position [2232, 0]
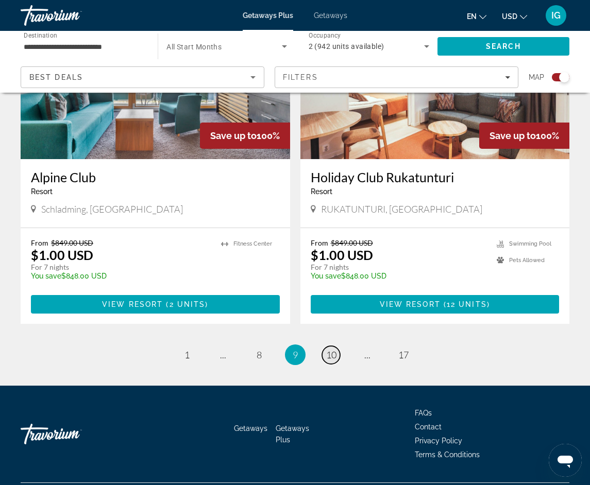
click at [332, 349] on span "10" at bounding box center [331, 354] width 10 height 11
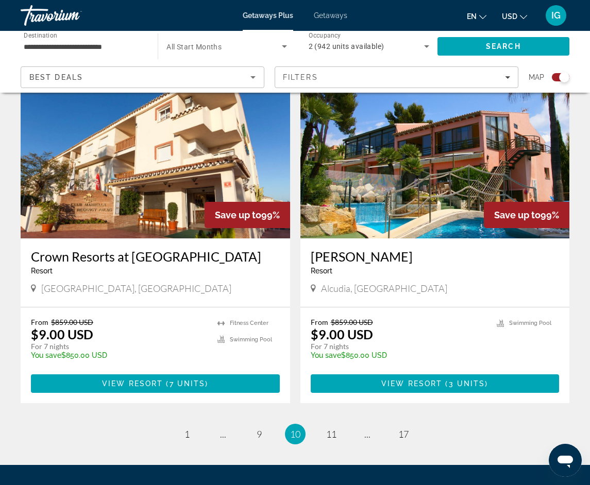
scroll to position [2232, 0]
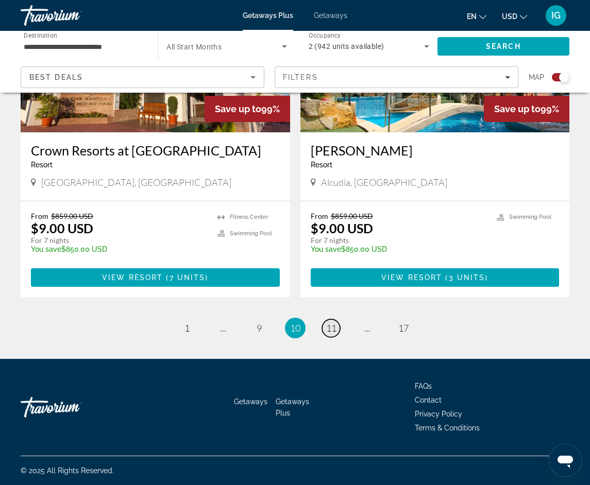
click at [333, 326] on span "11" at bounding box center [331, 327] width 10 height 11
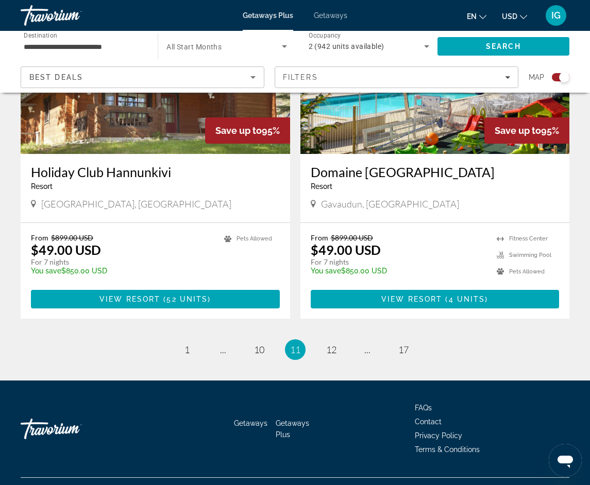
scroll to position [2232, 0]
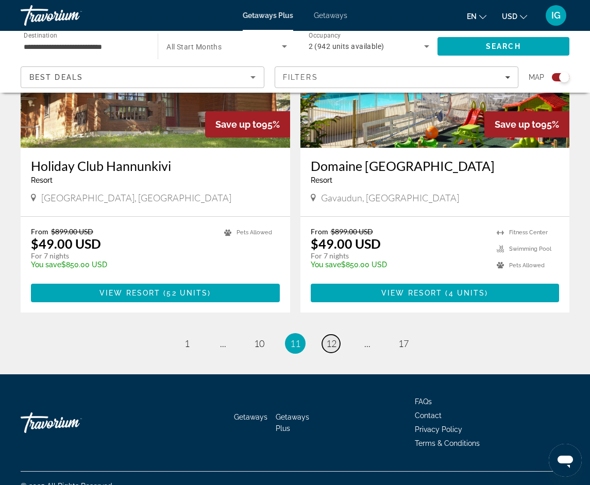
click at [328, 338] on span "12" at bounding box center [331, 343] width 10 height 11
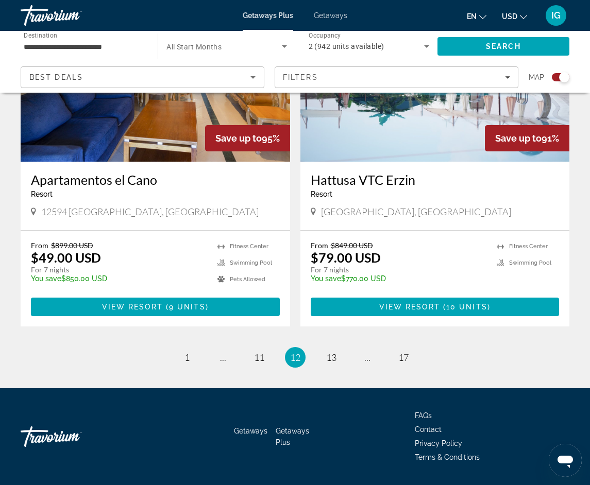
scroll to position [2232, 0]
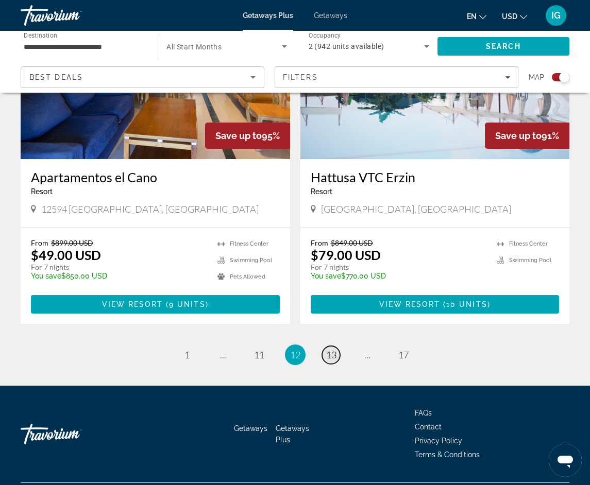
click at [331, 349] on span "13" at bounding box center [331, 354] width 10 height 11
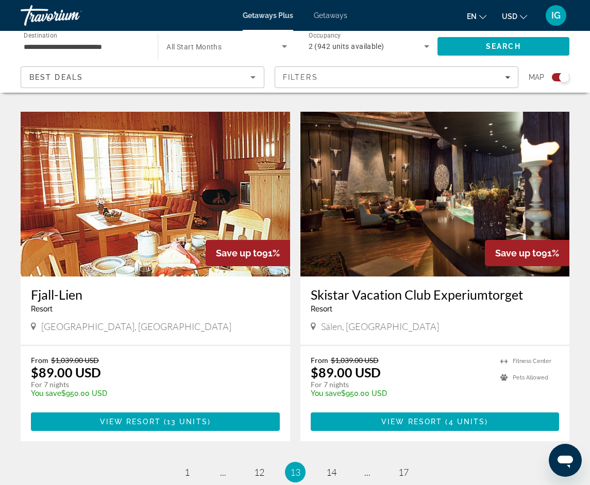
scroll to position [2215, 0]
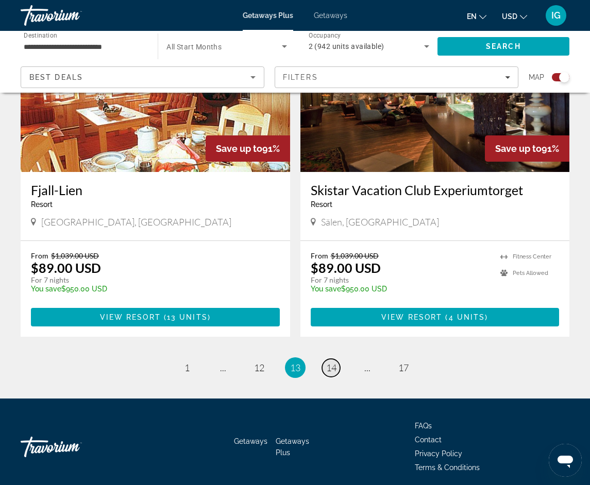
click at [334, 362] on span "14" at bounding box center [331, 367] width 10 height 11
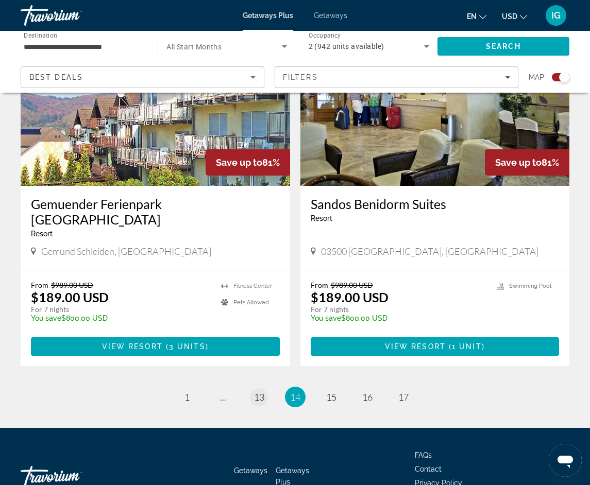
scroll to position [2232, 0]
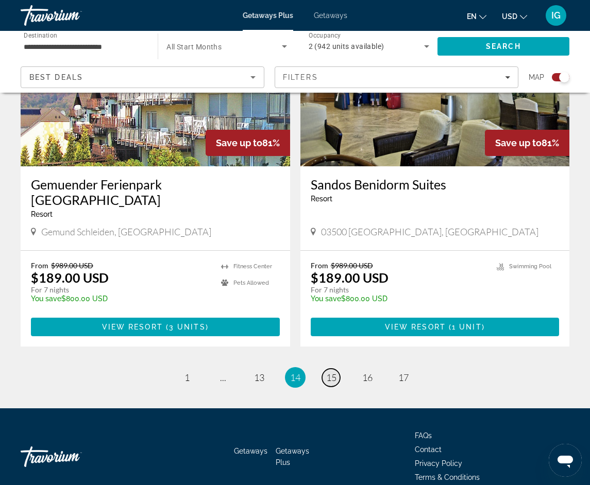
click at [325, 369] on link "page 15" at bounding box center [331, 378] width 18 height 18
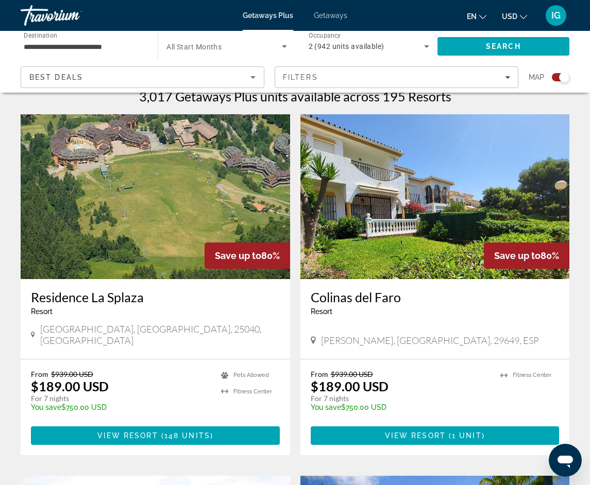
scroll to position [361, 0]
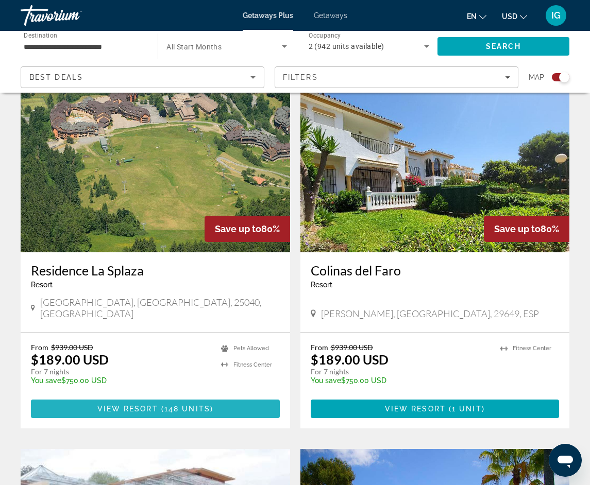
click at [162, 405] on span "( 148 units )" at bounding box center [185, 409] width 55 height 8
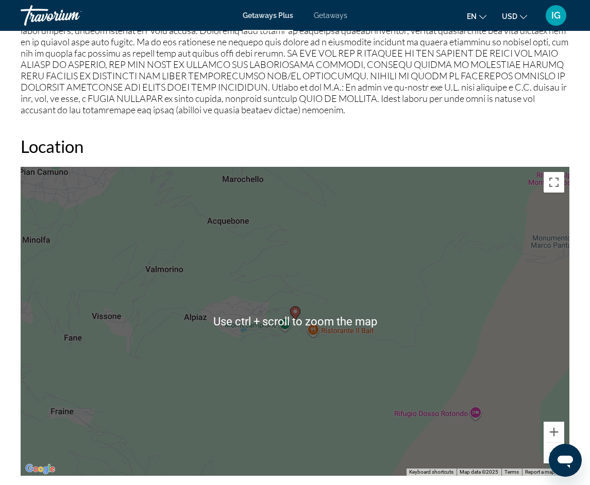
scroll to position [1545, 0]
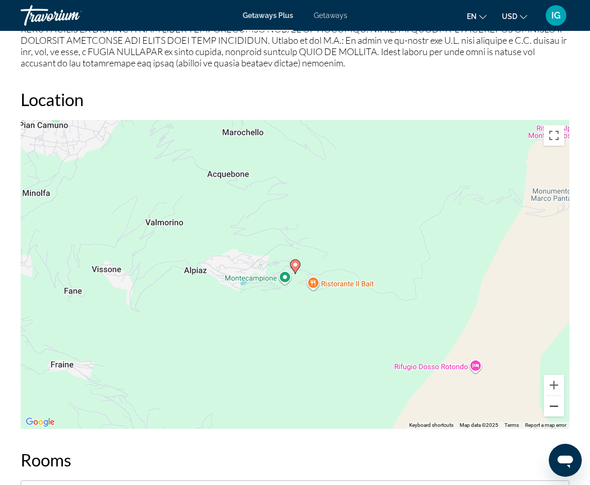
click at [554, 409] on button "Zoom out" at bounding box center [553, 406] width 21 height 21
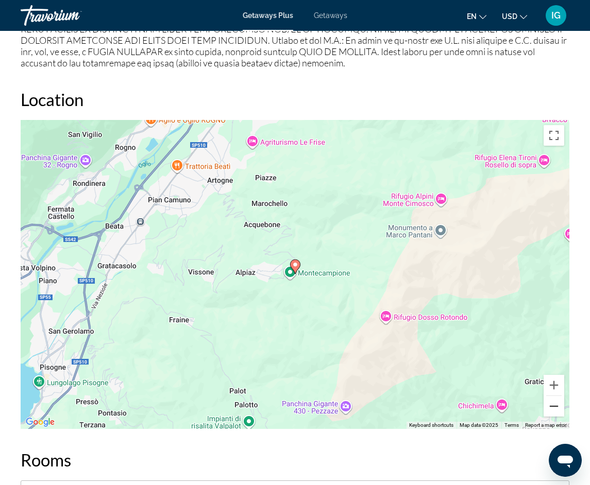
click at [554, 409] on button "Zoom out" at bounding box center [553, 406] width 21 height 21
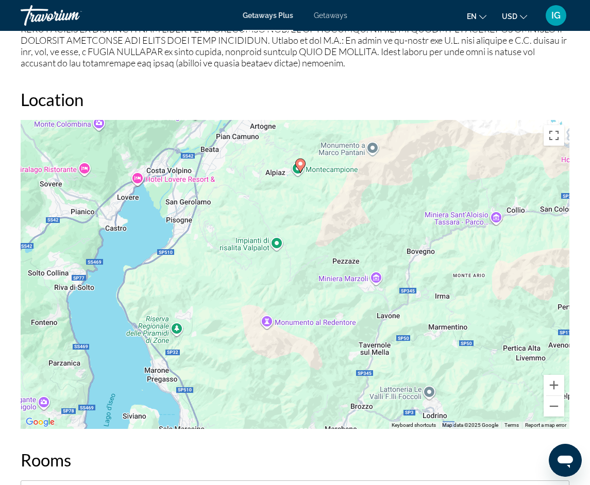
drag, startPoint x: 213, startPoint y: 339, endPoint x: 214, endPoint y: 246, distance: 93.2
click at [214, 246] on div "To activate drag with keyboard, press Alt + Enter. Once in keyboard drag state,…" at bounding box center [295, 274] width 549 height 309
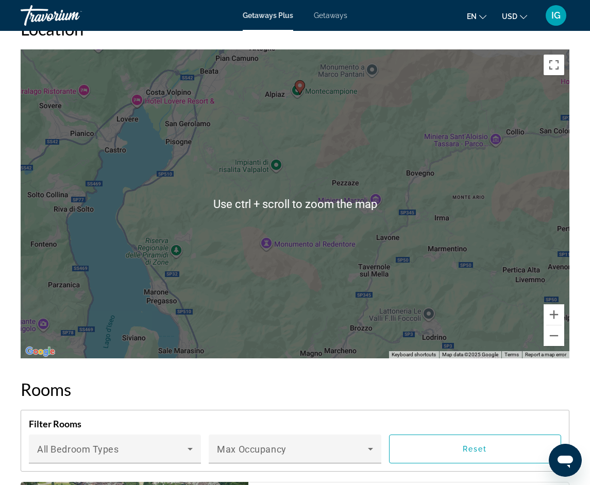
scroll to position [1648, 0]
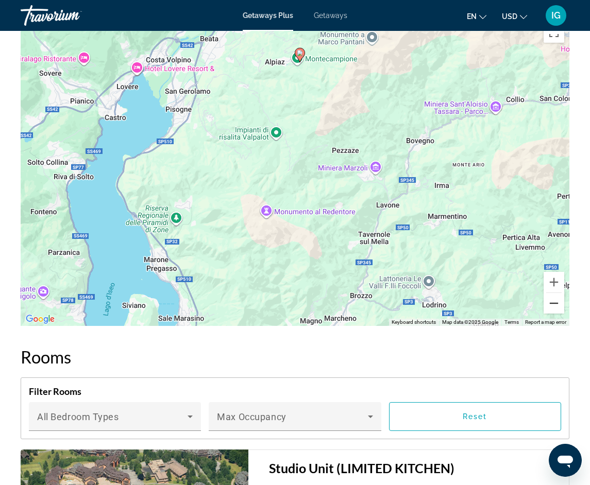
click at [554, 304] on button "Zoom out" at bounding box center [553, 303] width 21 height 21
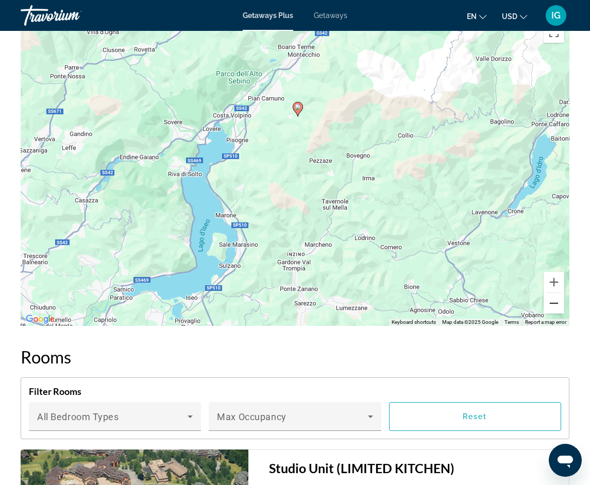
click at [554, 304] on button "Zoom out" at bounding box center [553, 303] width 21 height 21
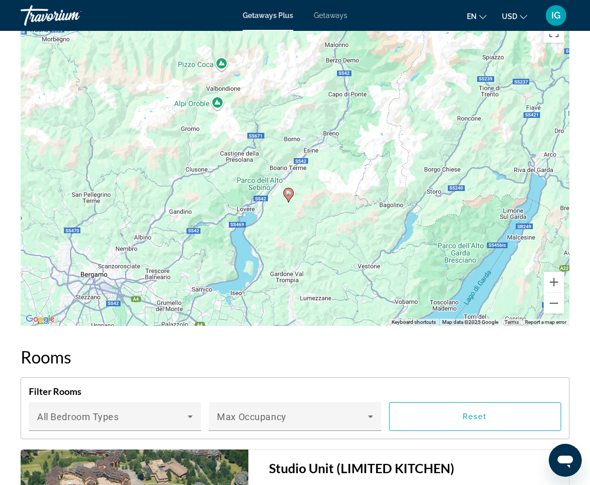
drag, startPoint x: 265, startPoint y: 236, endPoint x: 258, endPoint y: 296, distance: 60.2
click at [258, 296] on div "To activate drag with keyboard, press Alt + Enter. Once in keyboard drag state,…" at bounding box center [295, 171] width 549 height 309
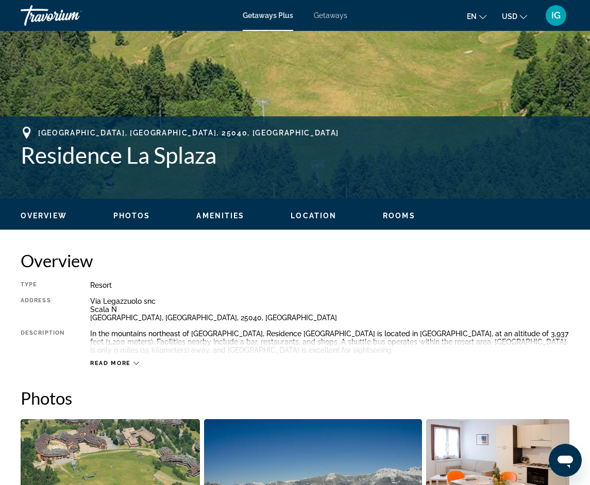
scroll to position [309, 0]
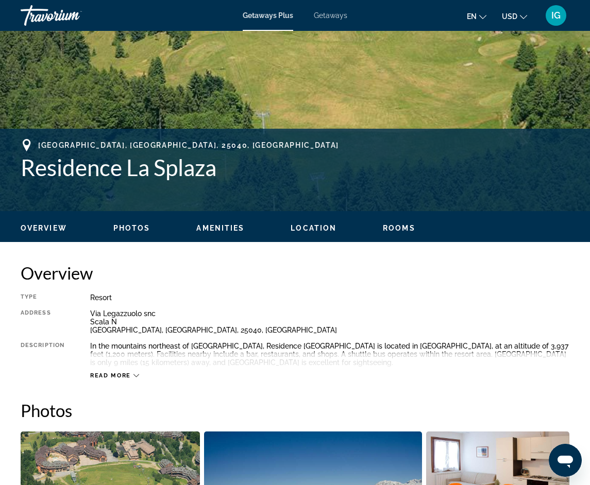
click at [118, 373] on span "Read more" at bounding box center [110, 375] width 41 height 7
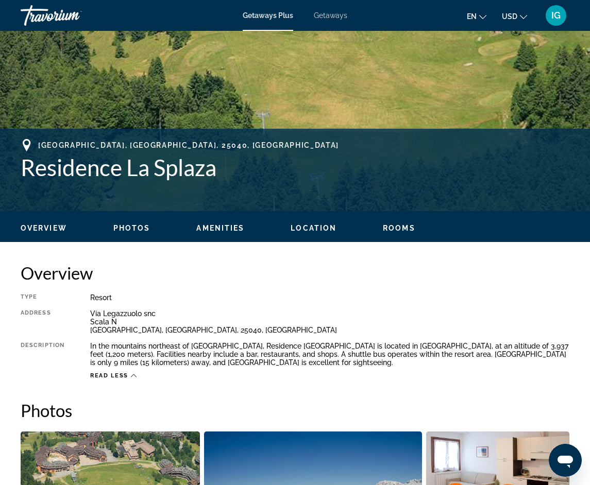
click at [130, 230] on span "Photos" at bounding box center [131, 228] width 37 height 8
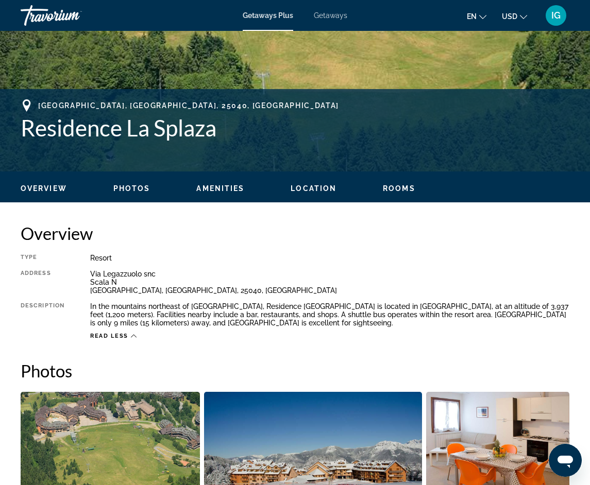
scroll to position [338, 0]
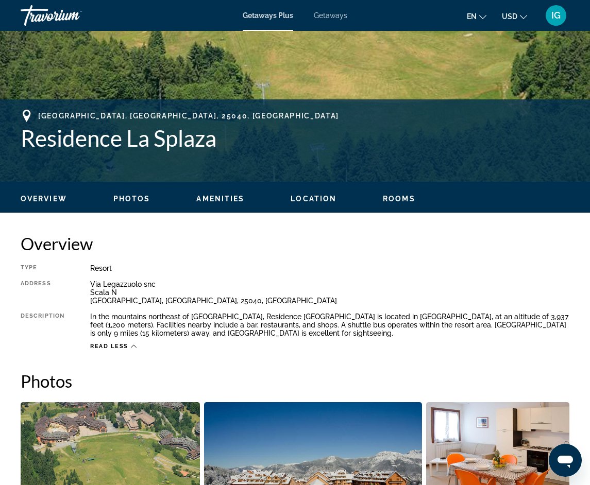
click at [395, 201] on span "Rooms" at bounding box center [399, 199] width 32 height 8
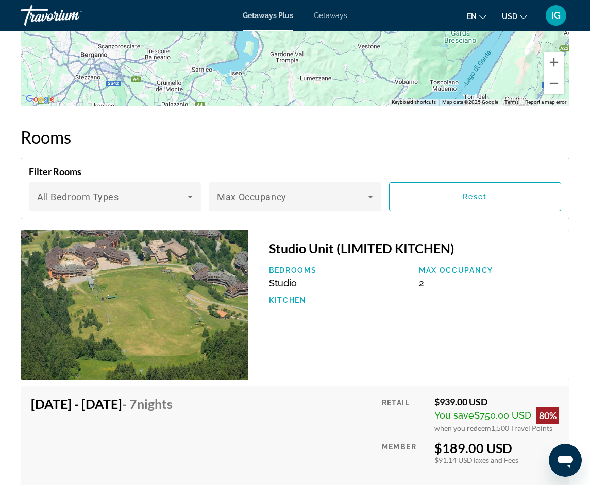
scroll to position [1933, 0]
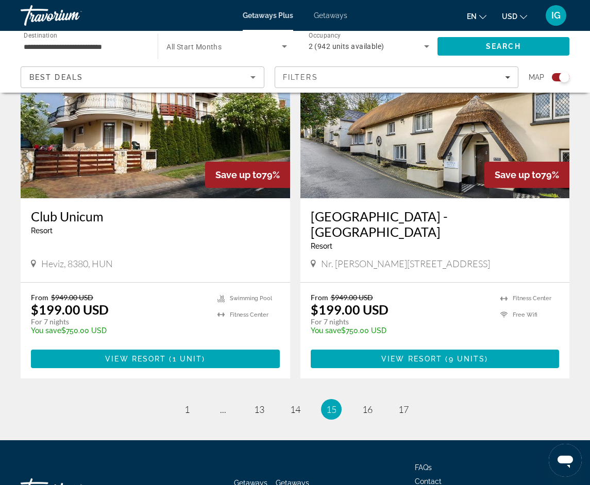
scroll to position [2215, 0]
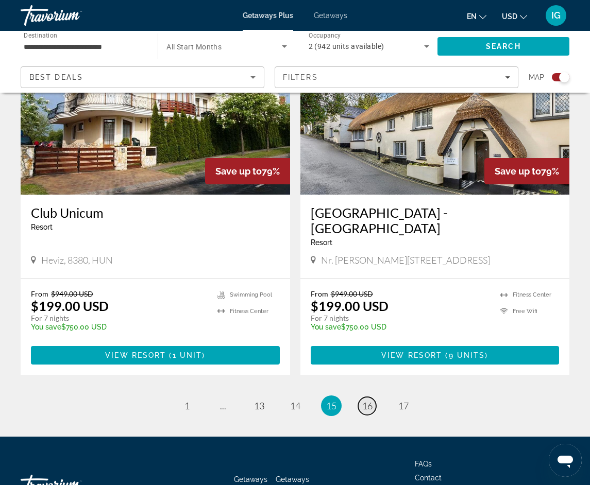
click at [366, 400] on span "16" at bounding box center [367, 405] width 10 height 11
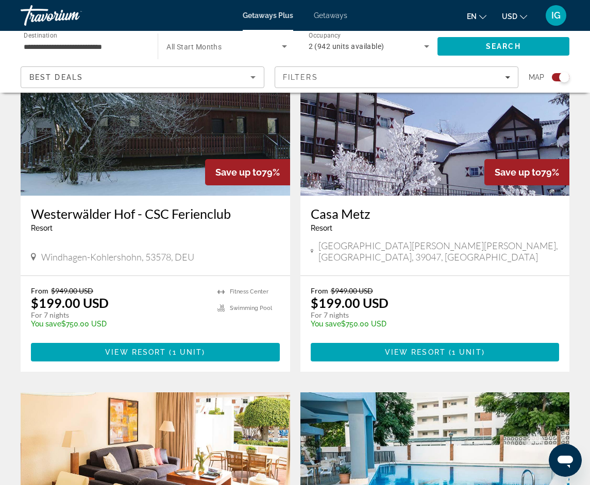
scroll to position [1082, 0]
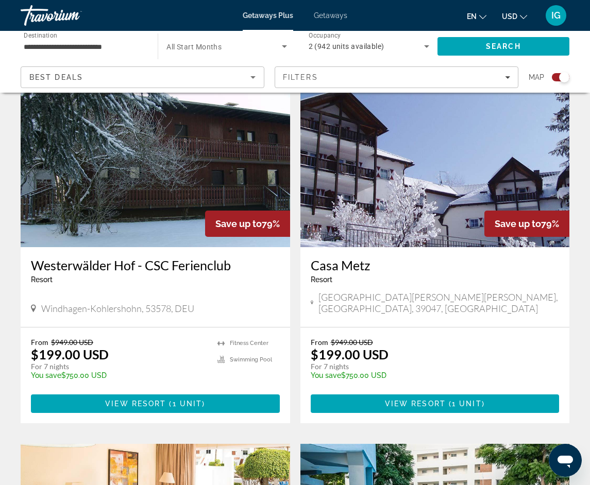
click at [387, 192] on img "Main content" at bounding box center [434, 164] width 269 height 165
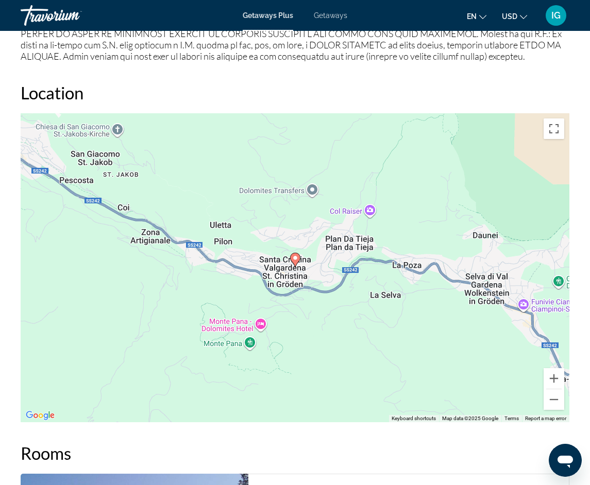
scroll to position [1236, 0]
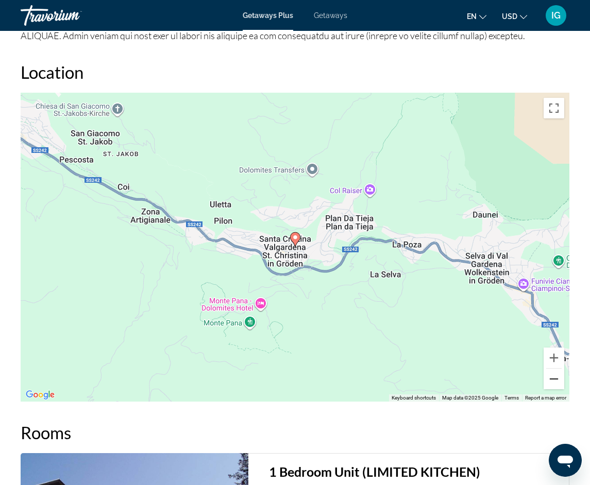
click at [553, 377] on button "Zoom out" at bounding box center [553, 379] width 21 height 21
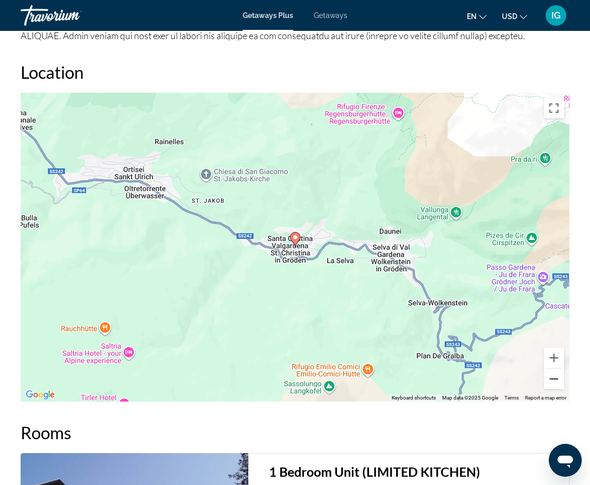
click at [553, 377] on button "Zoom out" at bounding box center [553, 379] width 21 height 21
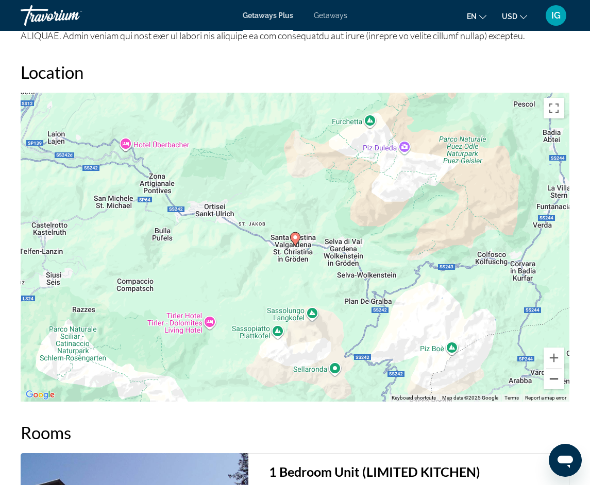
click at [551, 382] on button "Zoom out" at bounding box center [553, 379] width 21 height 21
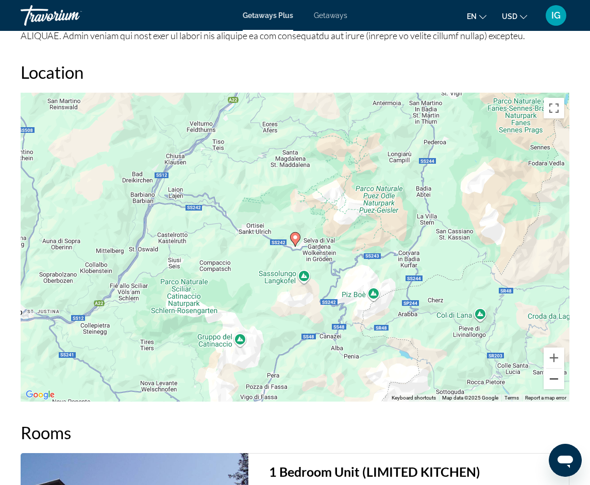
click at [551, 382] on button "Zoom out" at bounding box center [553, 379] width 21 height 21
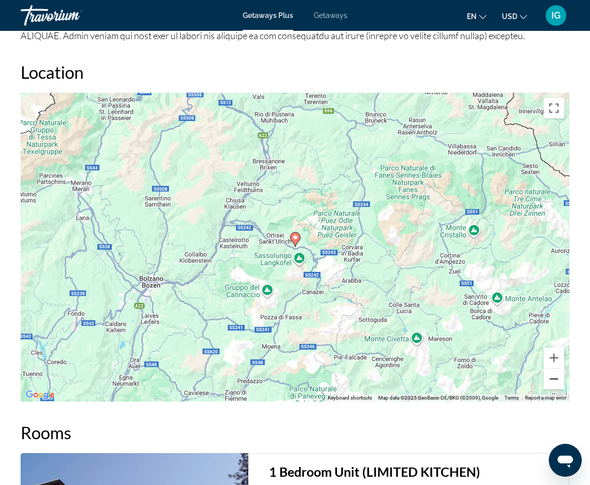
click at [551, 382] on button "Zoom out" at bounding box center [553, 379] width 21 height 21
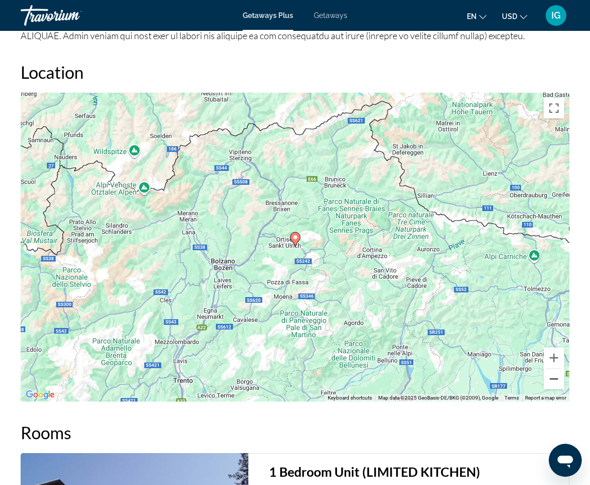
click at [551, 382] on button "Zoom out" at bounding box center [553, 379] width 21 height 21
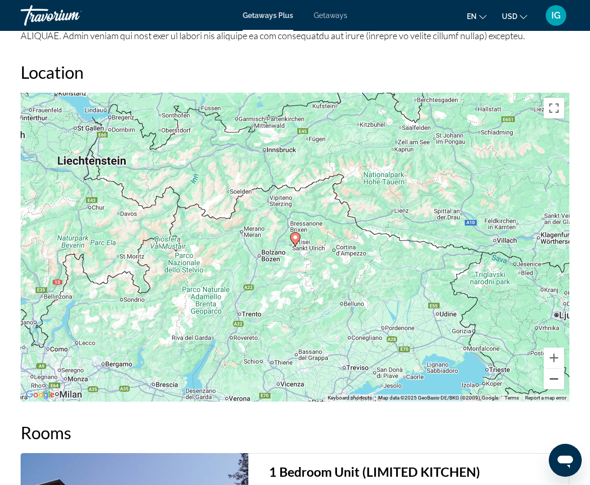
click at [551, 382] on button "Zoom out" at bounding box center [553, 379] width 21 height 21
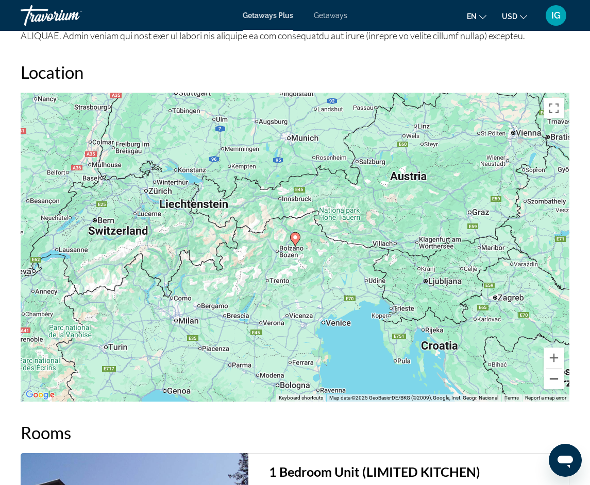
click at [551, 382] on button "Zoom out" at bounding box center [553, 379] width 21 height 21
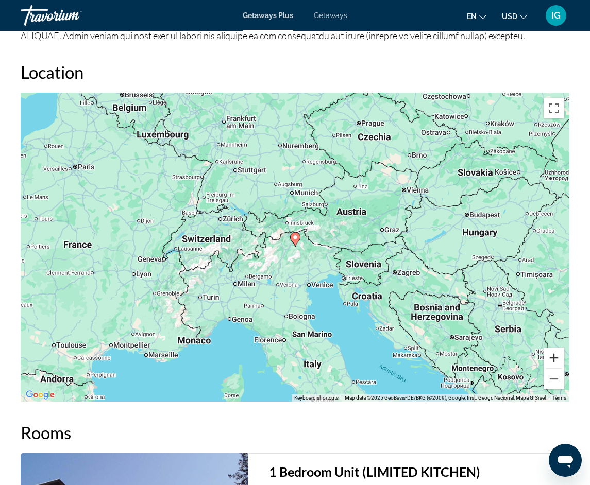
click at [553, 359] on button "Zoom in" at bounding box center [553, 358] width 21 height 21
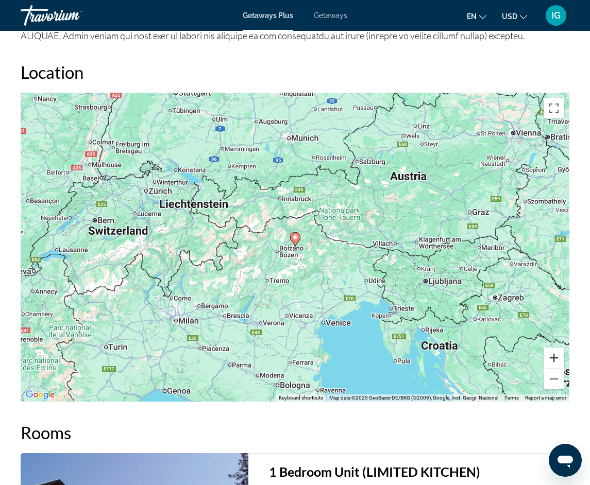
click at [553, 359] on button "Zoom in" at bounding box center [553, 358] width 21 height 21
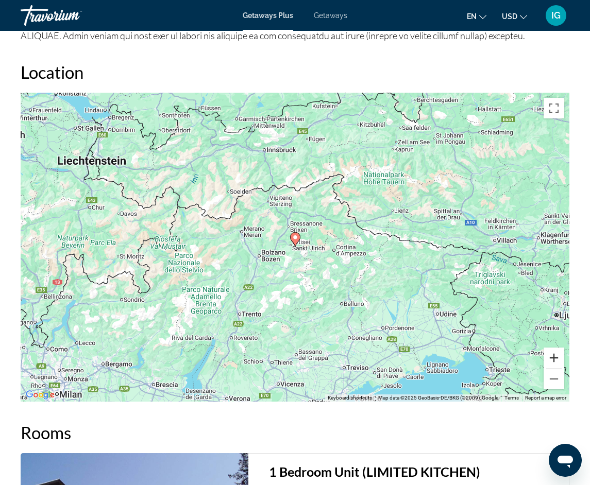
click at [555, 358] on button "Zoom in" at bounding box center [553, 358] width 21 height 21
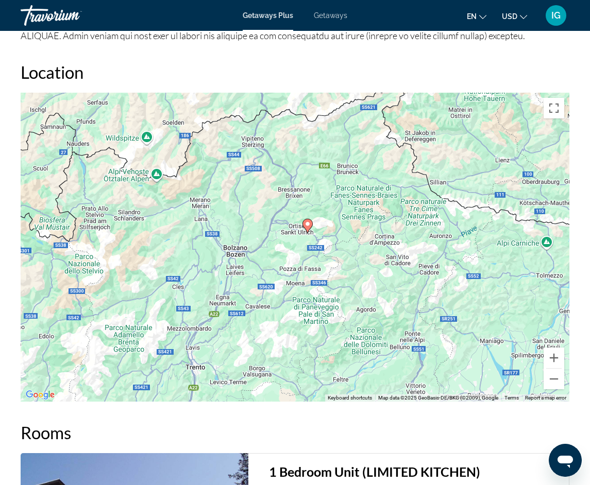
drag, startPoint x: 246, startPoint y: 339, endPoint x: 250, endPoint y: 334, distance: 6.6
click at [250, 334] on div "To activate drag with keyboard, press Alt + Enter. Once in keyboard drag state,…" at bounding box center [295, 247] width 549 height 309
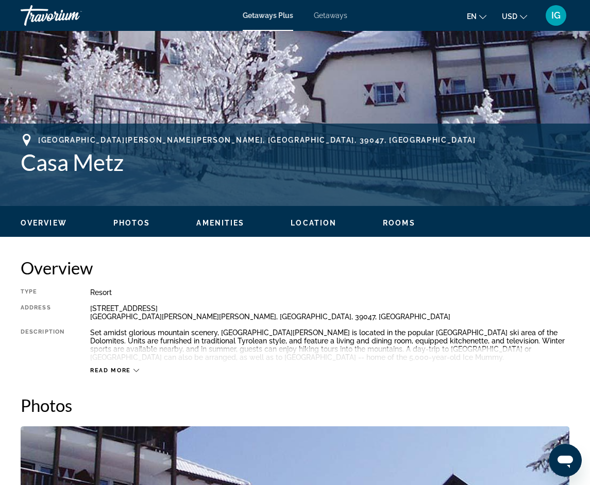
scroll to position [237, 0]
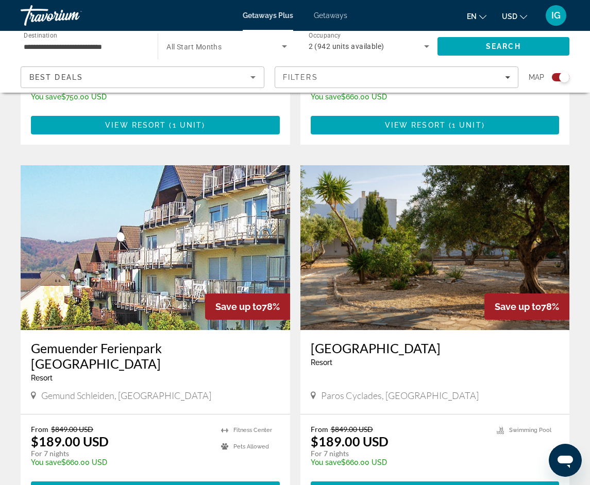
scroll to position [2163, 0]
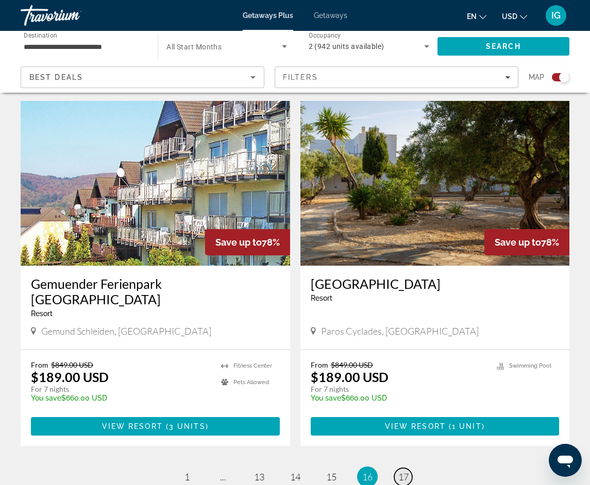
click at [408, 468] on link "page 17" at bounding box center [403, 477] width 18 height 18
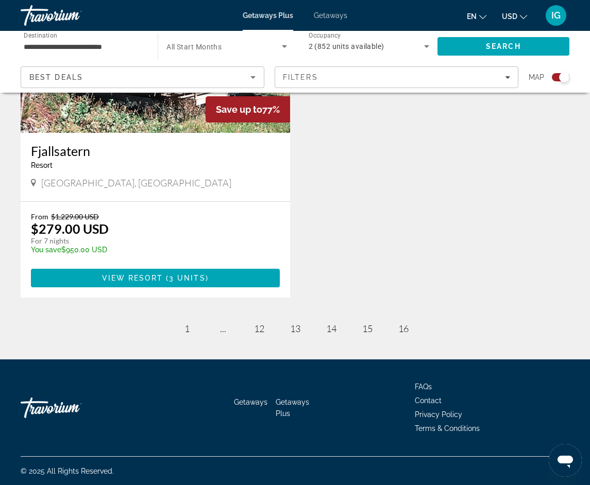
scroll to position [481, 0]
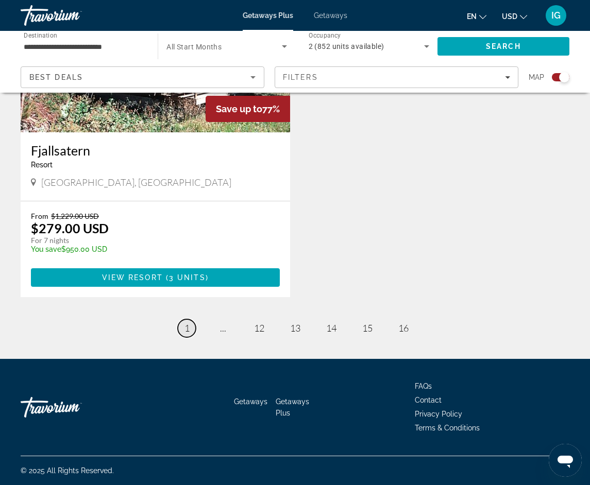
click at [182, 328] on link "page 1" at bounding box center [187, 328] width 18 height 18
